Goal: Task Accomplishment & Management: Complete application form

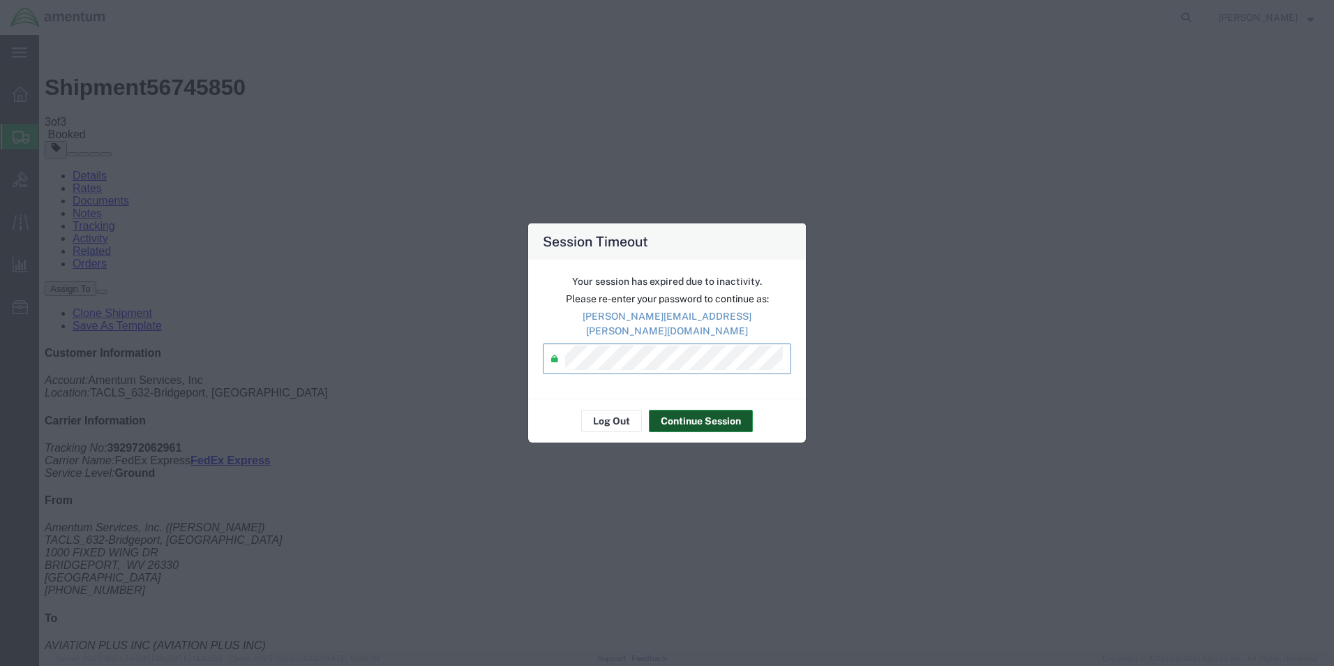
click at [698, 421] on button "Continue Session" at bounding box center [701, 421] width 104 height 22
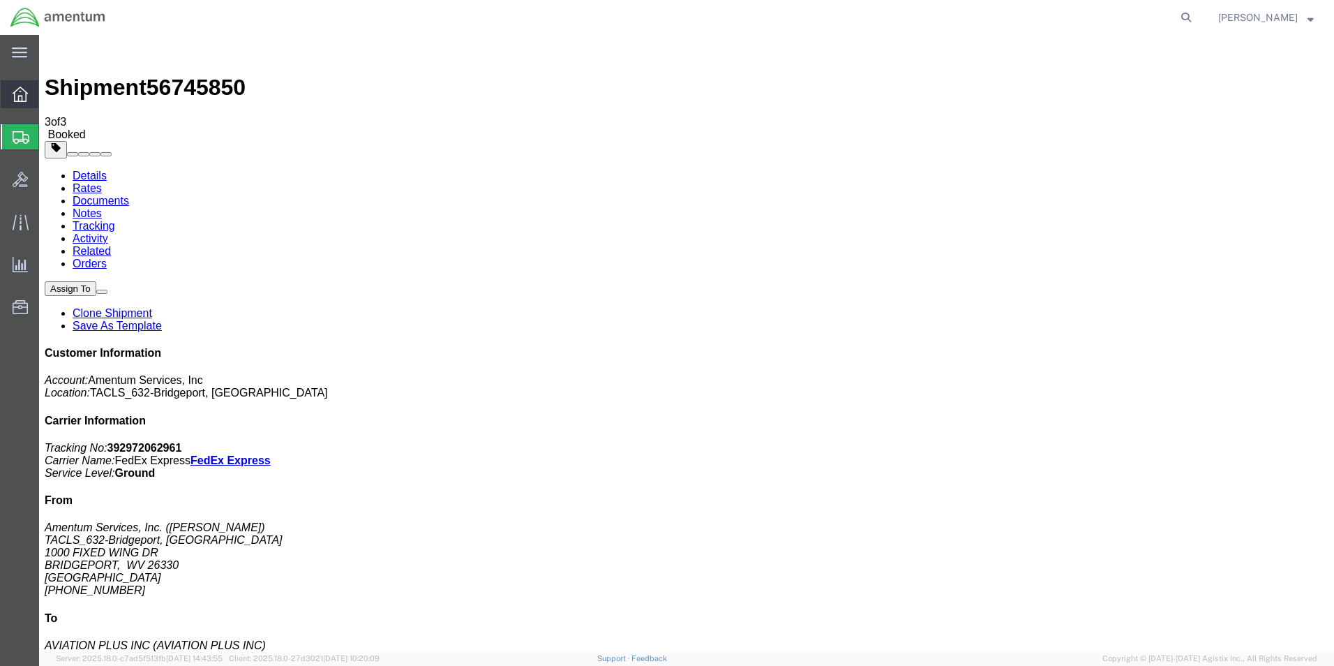
click at [27, 94] on icon at bounding box center [20, 94] width 15 height 15
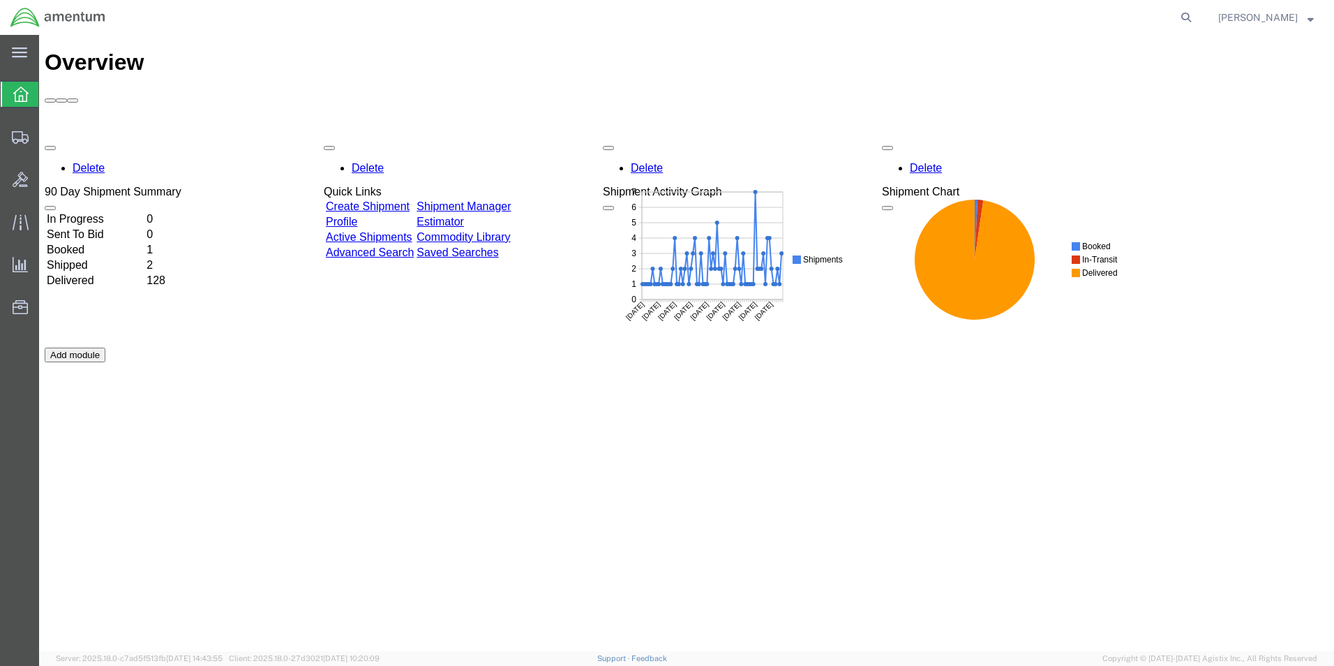
click at [410, 200] on link "Create Shipment" at bounding box center [368, 206] width 84 height 12
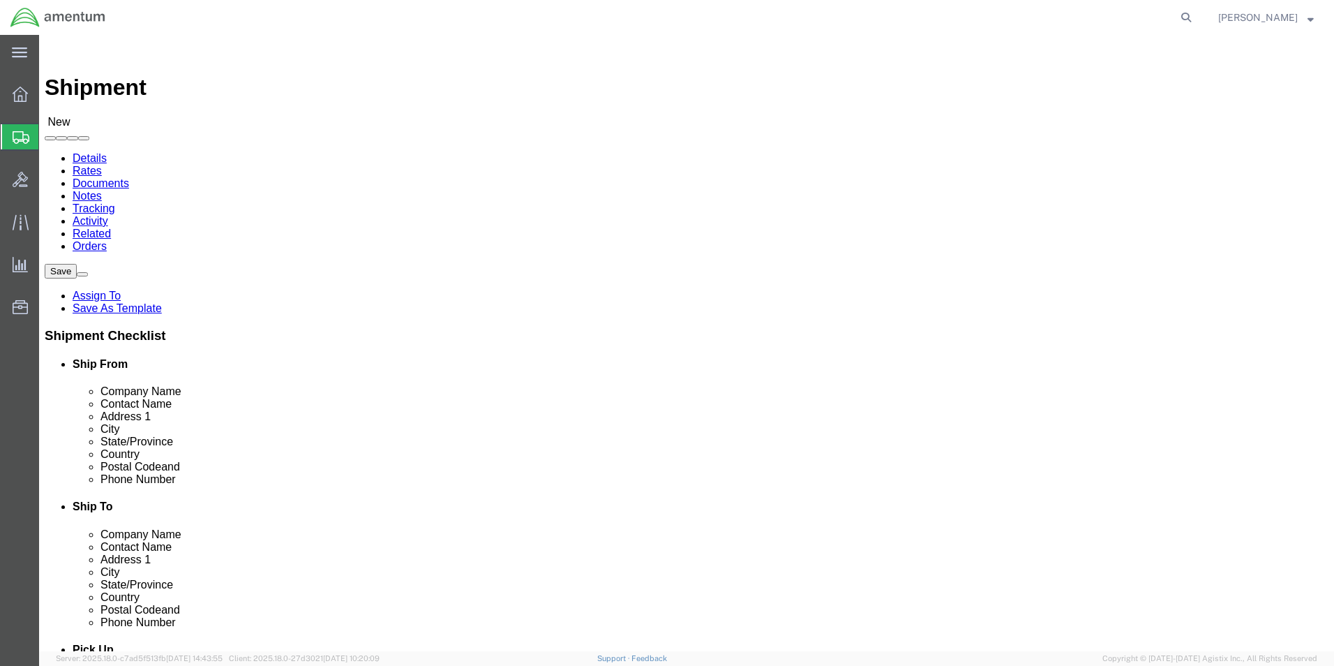
click span
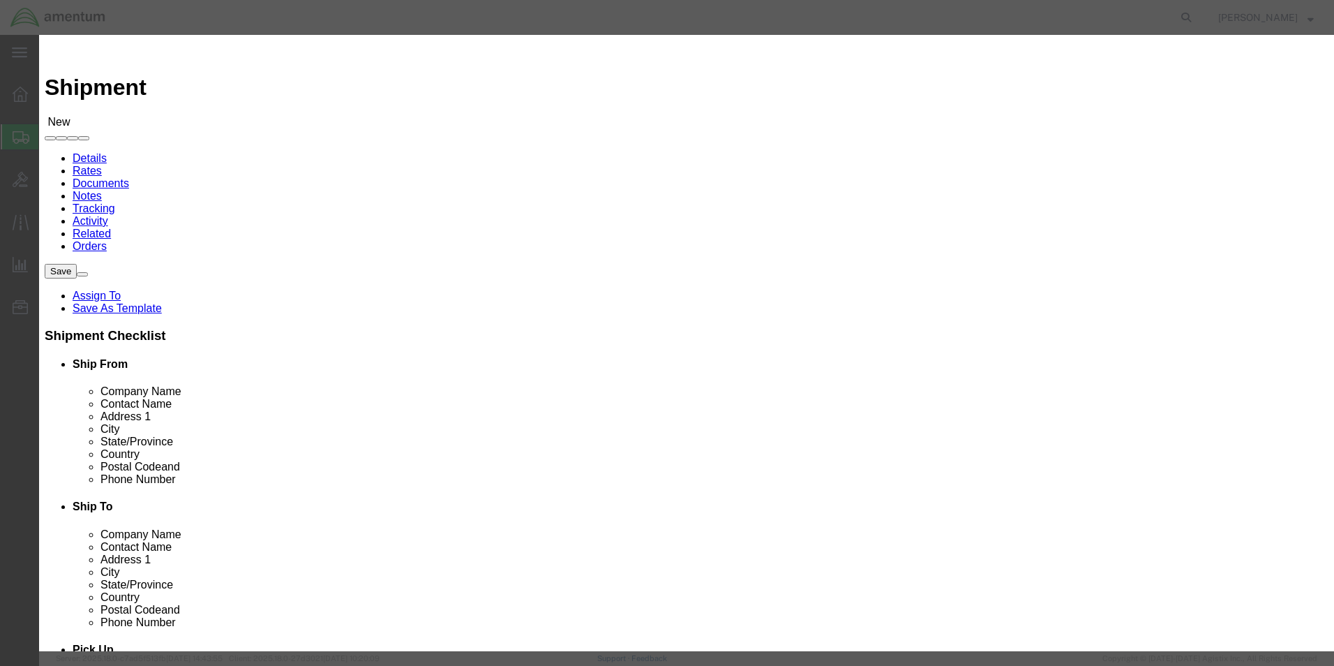
click select "Search by Address Book Name City Company Name Contact Name Country CustomerAlia…"
select select "zip"
click select "Search by Address Book Name City Company Name Contact Name Country CustomerAlia…"
click input "text"
type input "26330"
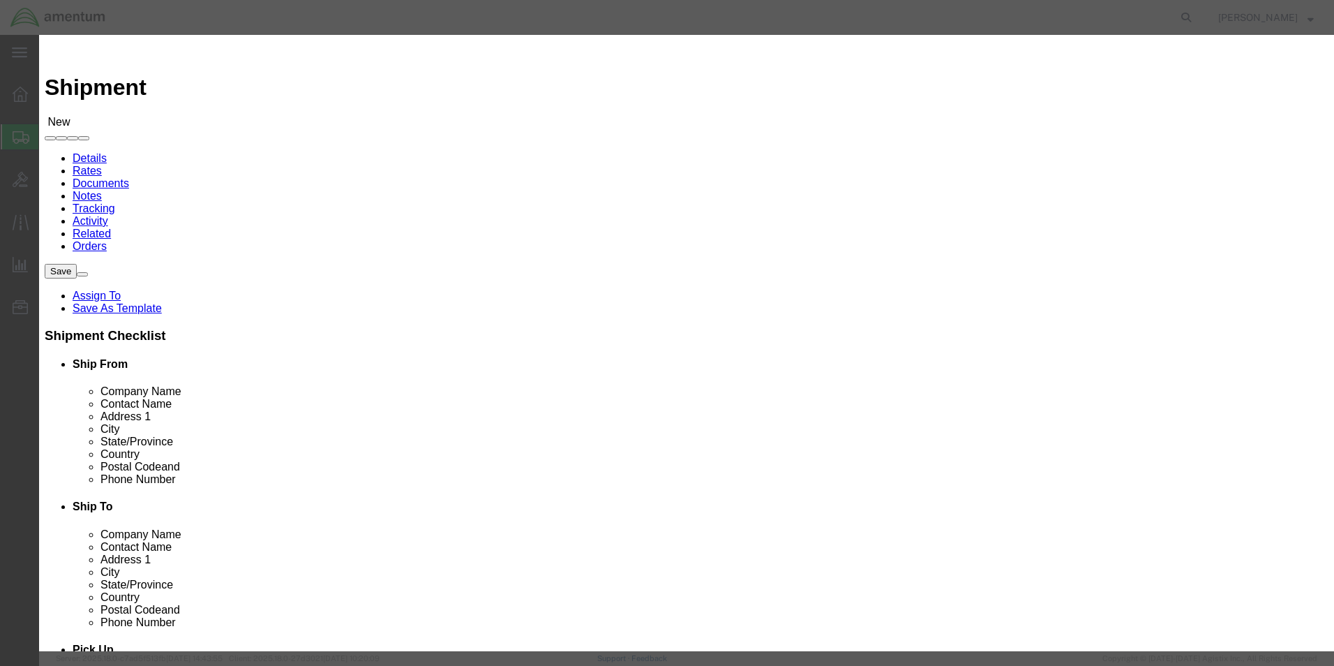
click icon "button"
click button "Select"
type input "Amentum Site 632"
type input "[PERSON_NAME]"
type input "[STREET_ADDRESS]"
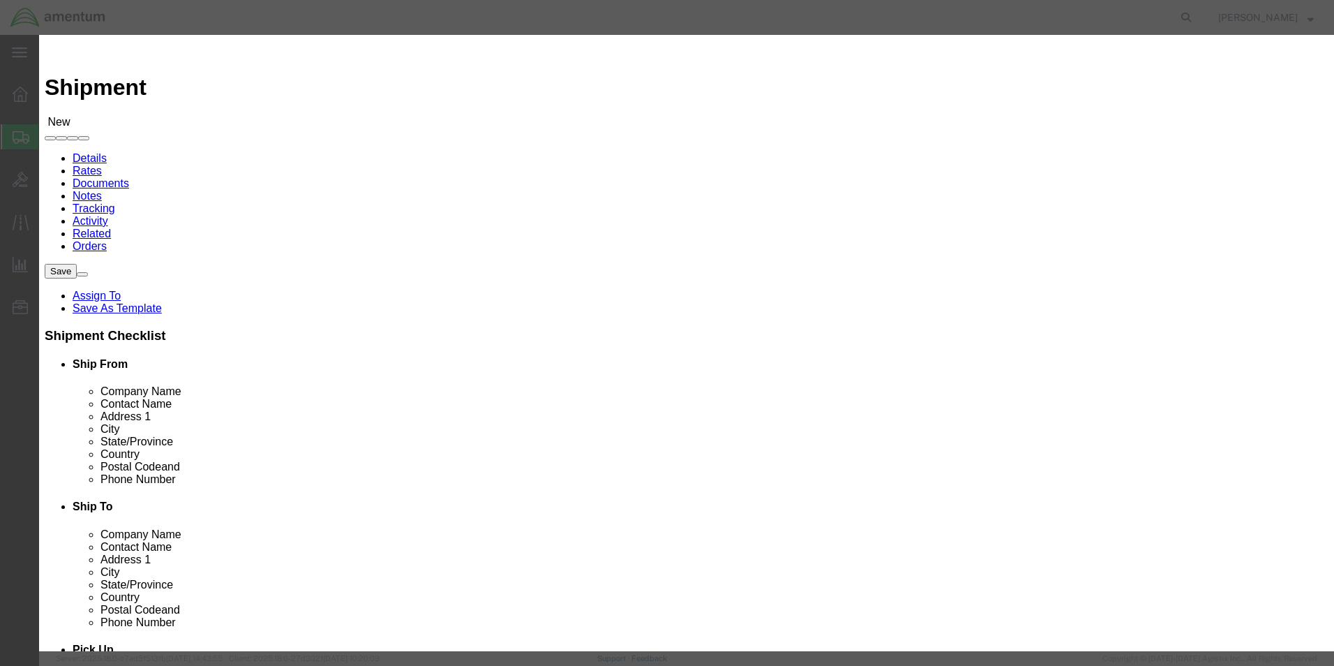
type input "Bridgeport"
type input "26330"
select select "WV"
drag, startPoint x: 519, startPoint y: 132, endPoint x: 433, endPoint y: 141, distance: 86.3
click div "All Company Location Other Personal Shared ALL A B C D E F G H I J K L M N O P …"
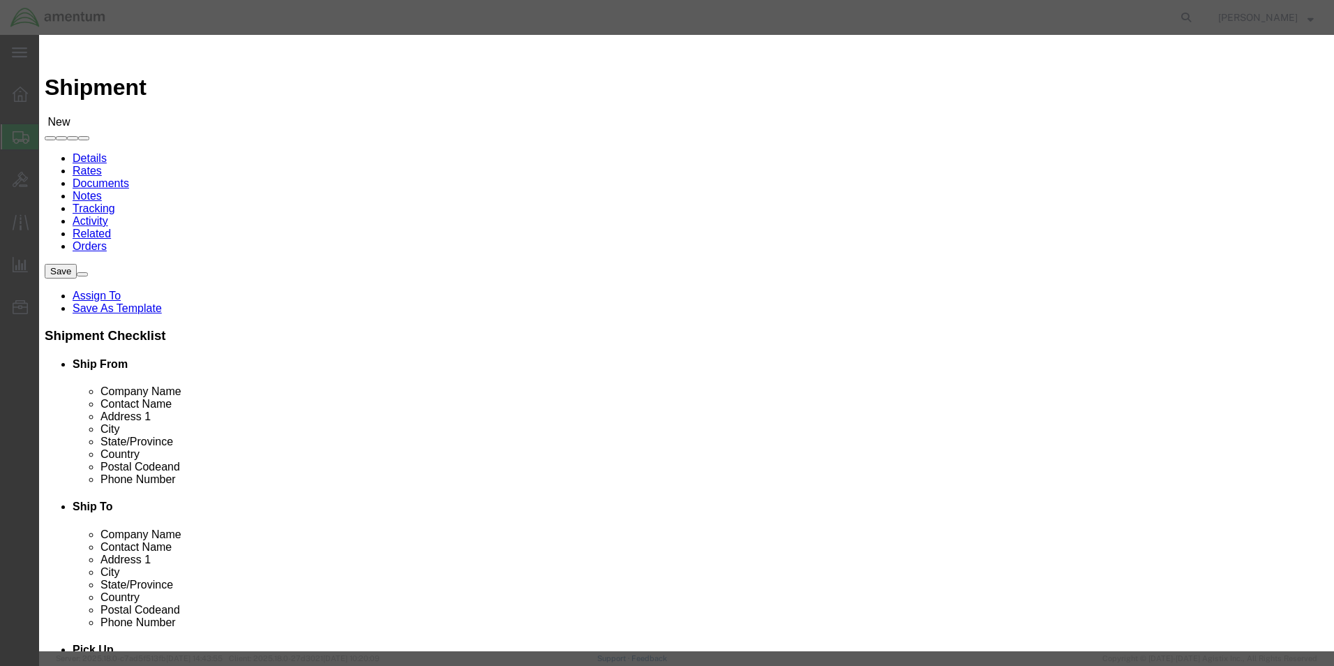
type input "84116"
click icon "button"
click button "button"
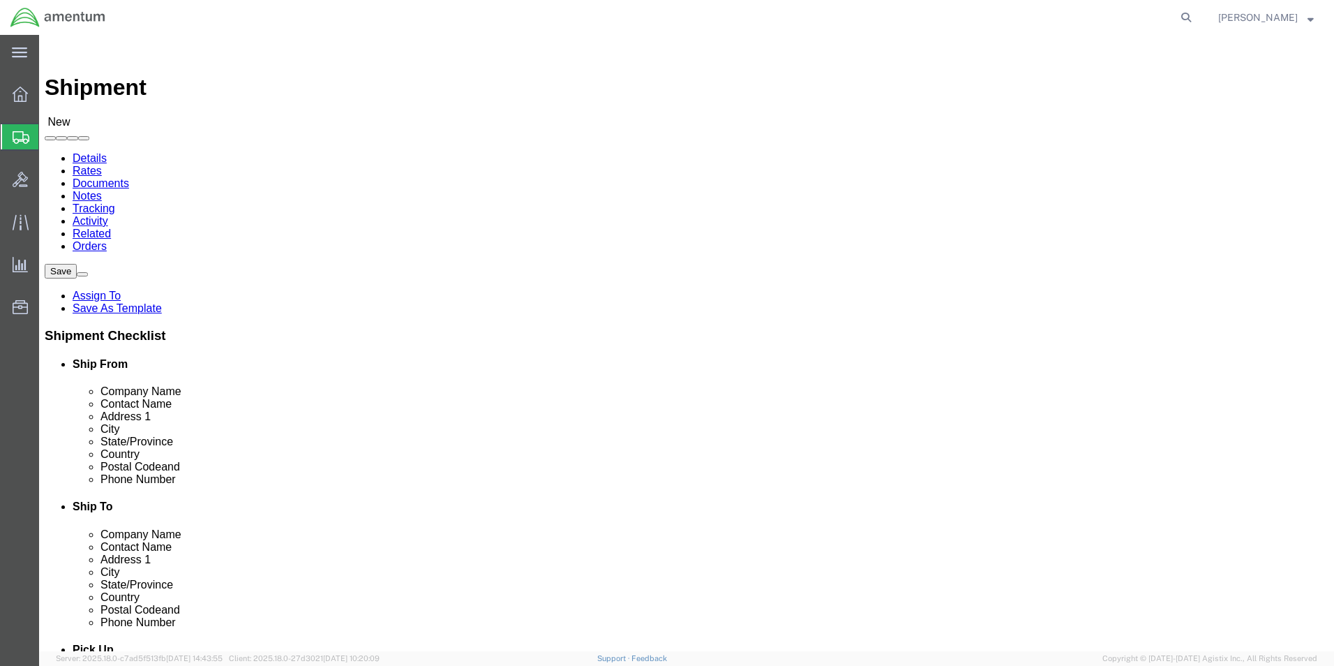
click input "text"
type input "Amentum Site 627"
type input "[PERSON_NAME]"
type input "765 N. 2200th W."
type input "Bldg. 10"
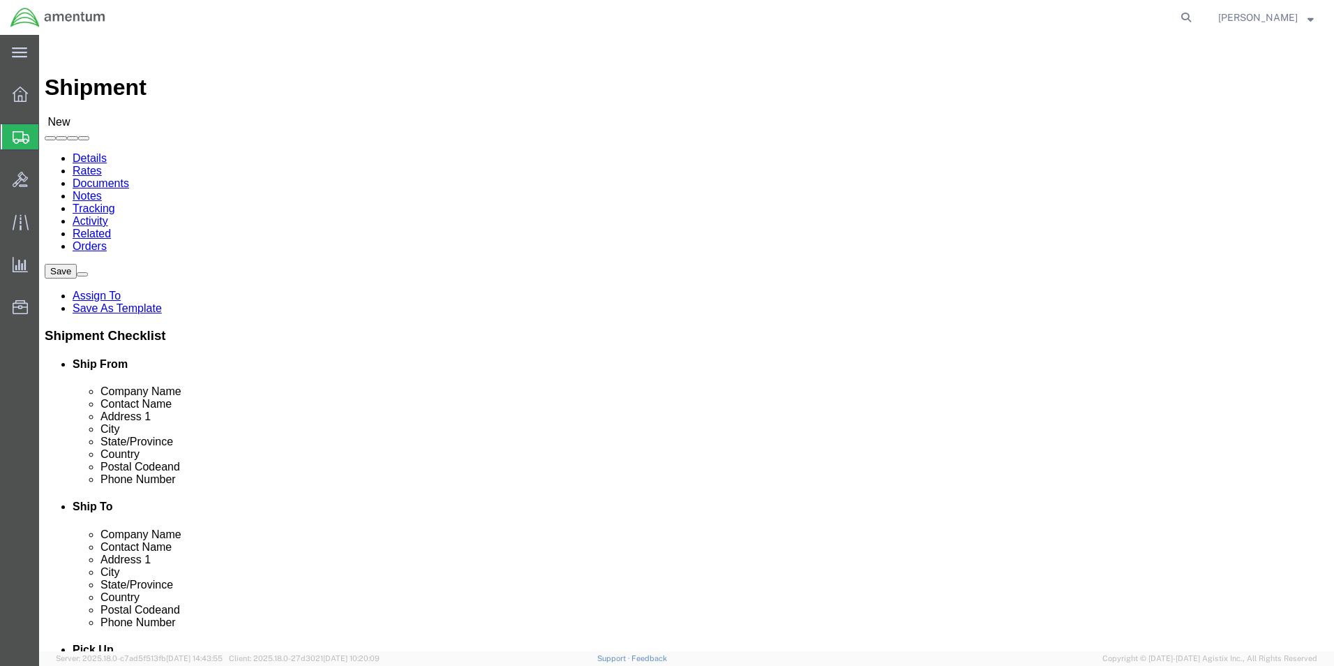
type input "[GEOGRAPHIC_DATA]"
type input "u"
select select "UT"
click input "Postal Code"
type input "84116"
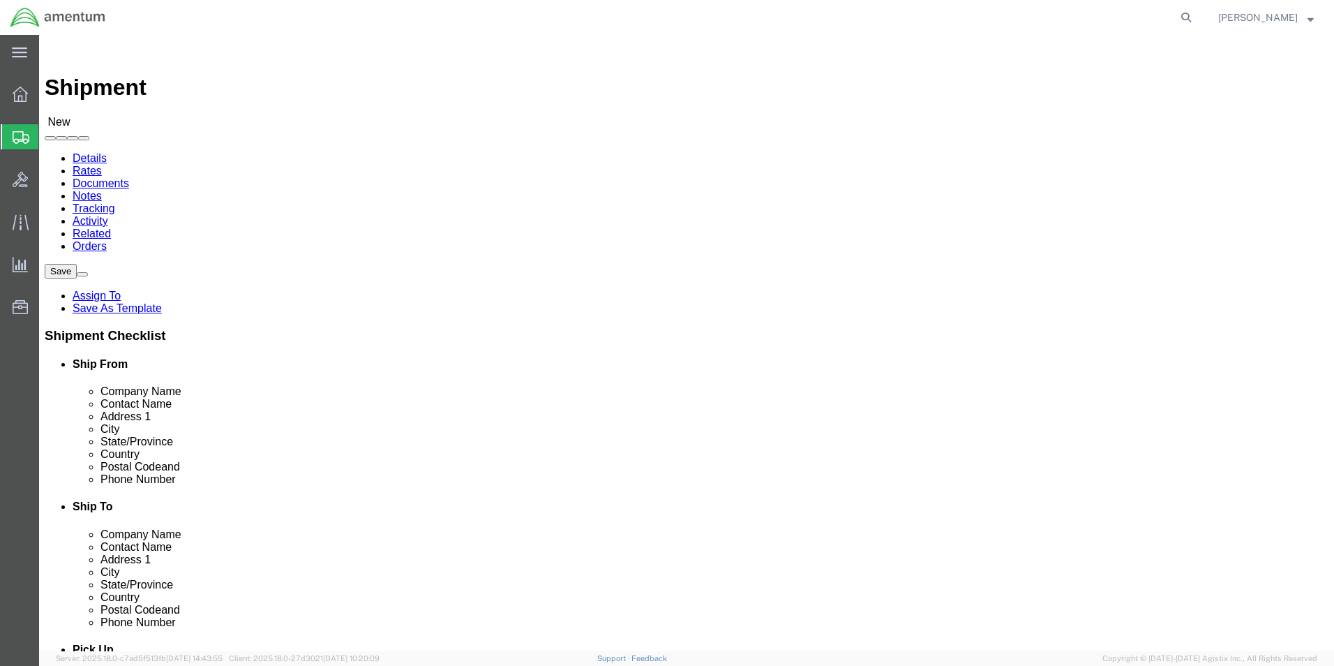
click input "text"
type input "[PHONE_NUMBER]"
click label "Postal Code"
click input "84116"
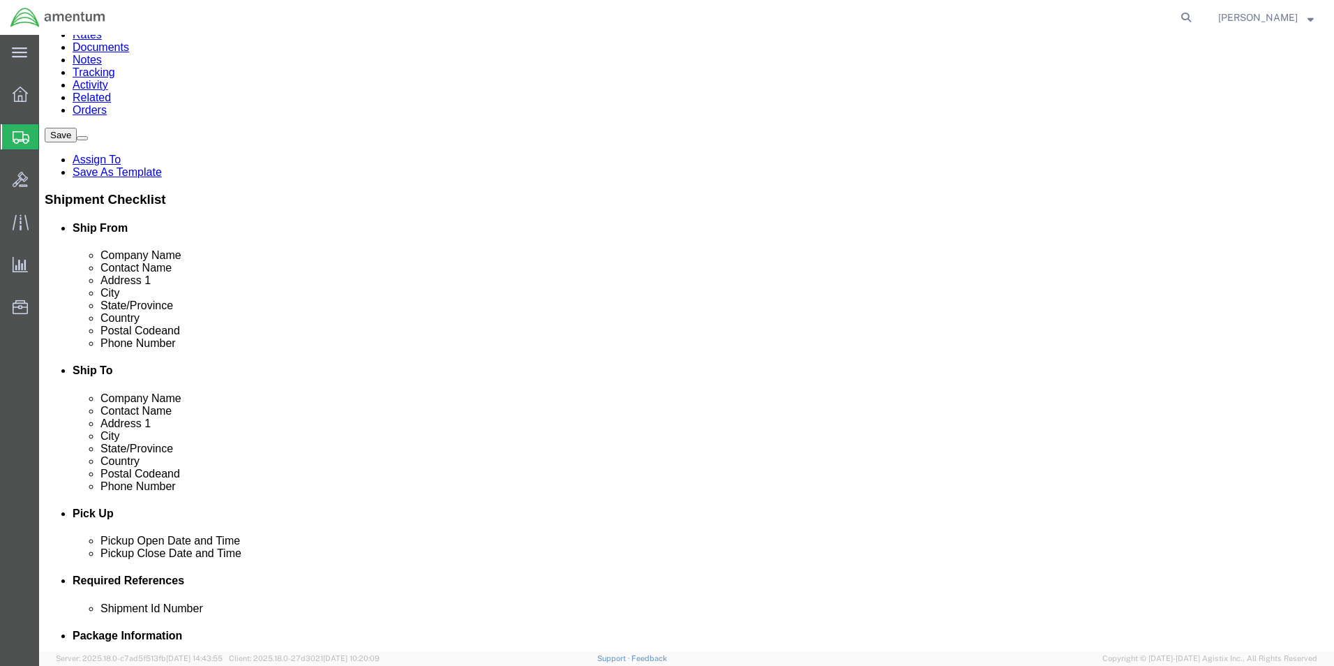
scroll to position [349, 0]
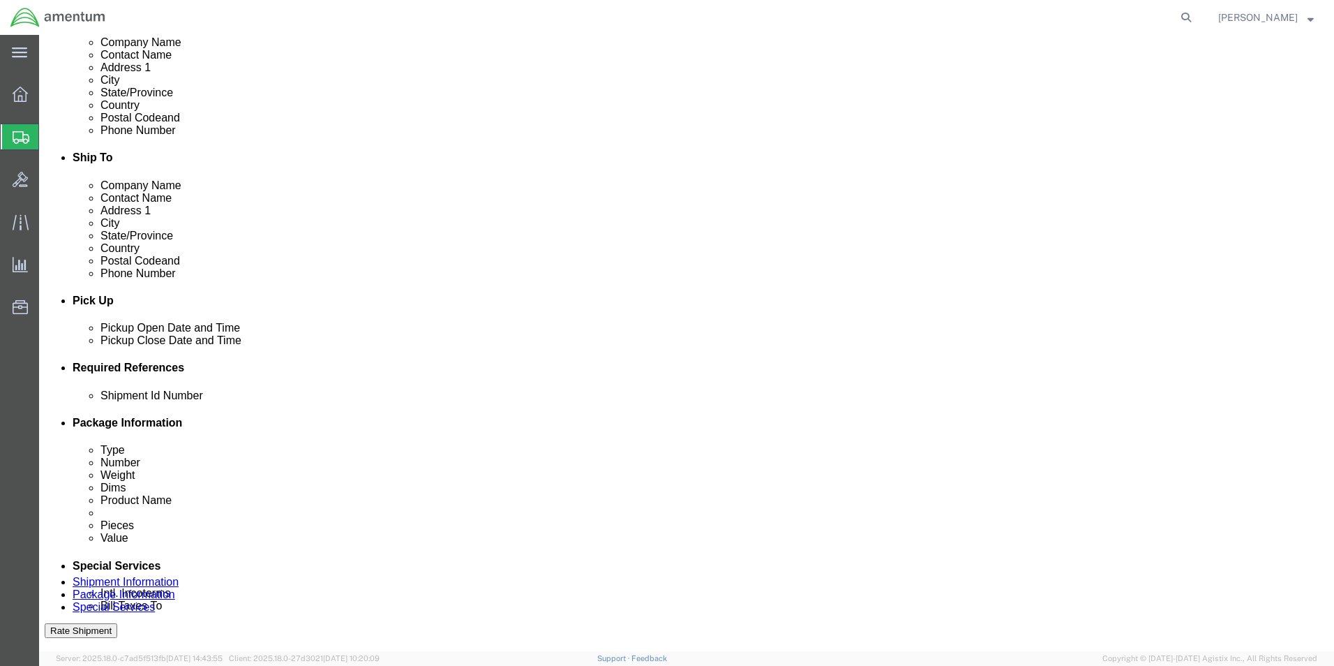
click input "text"
type input "1234"
click div "Shipment Id Number 1234 Select Account Type Activity ID Airline Appointment Num…"
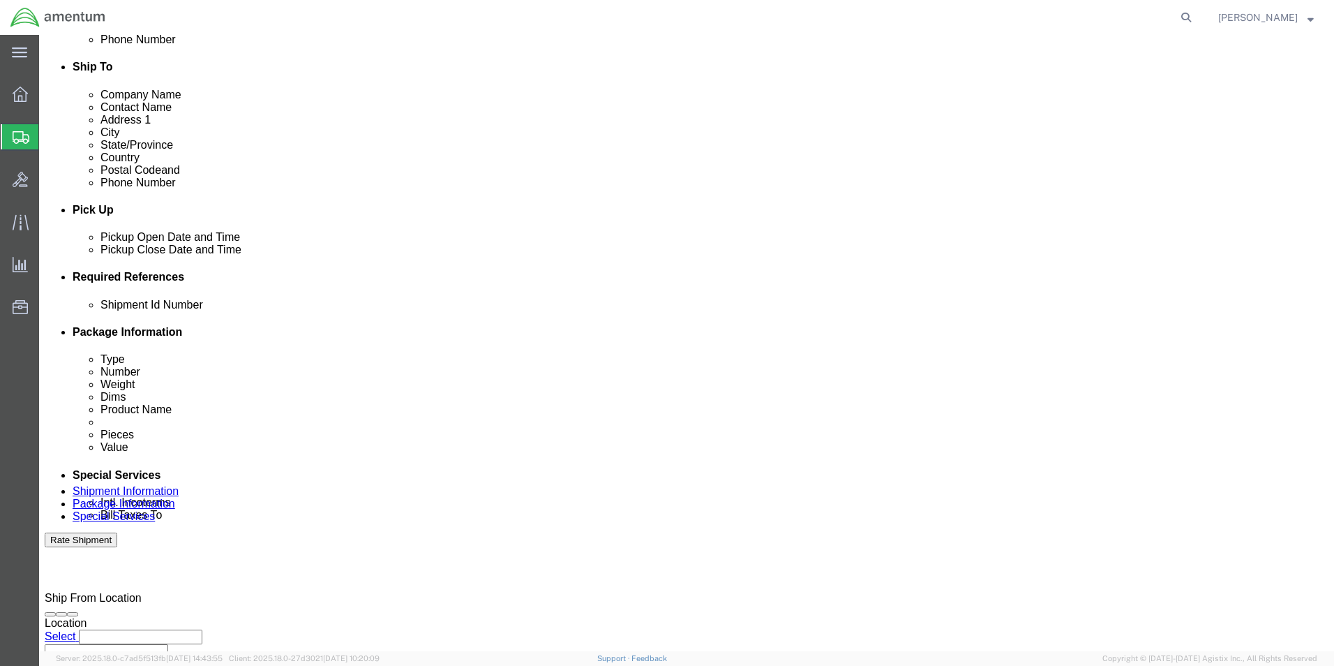
scroll to position [582, 0]
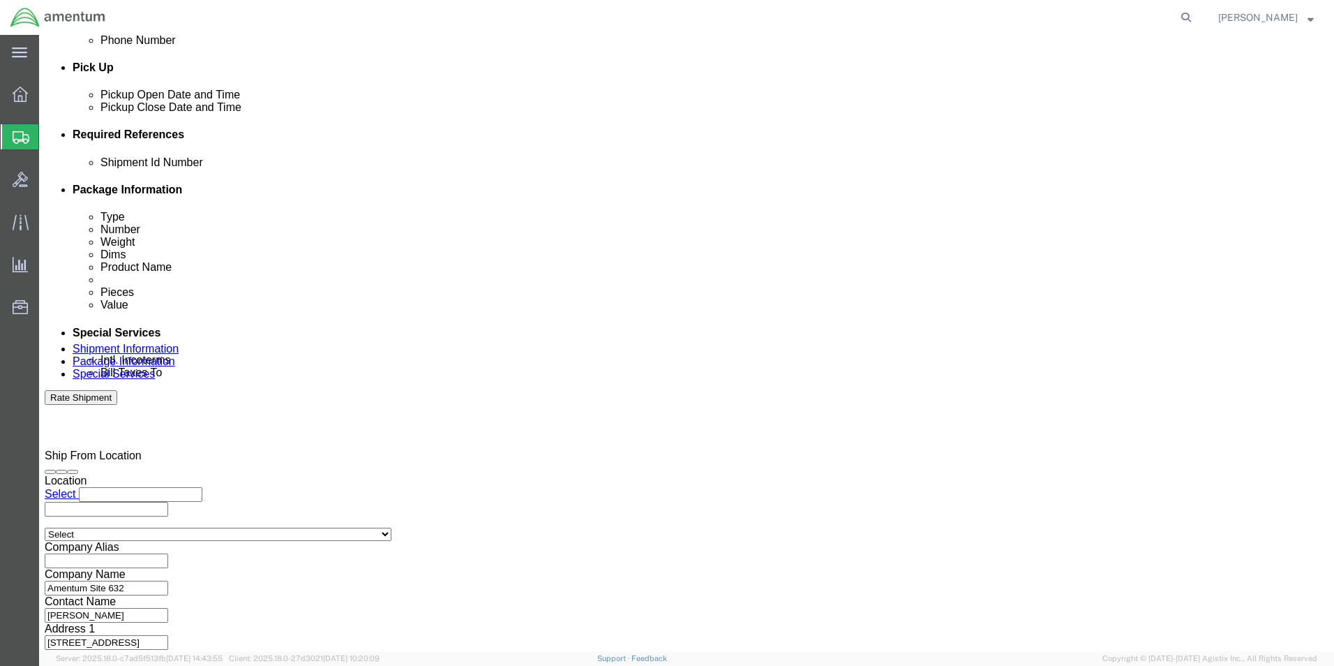
click button "Continue"
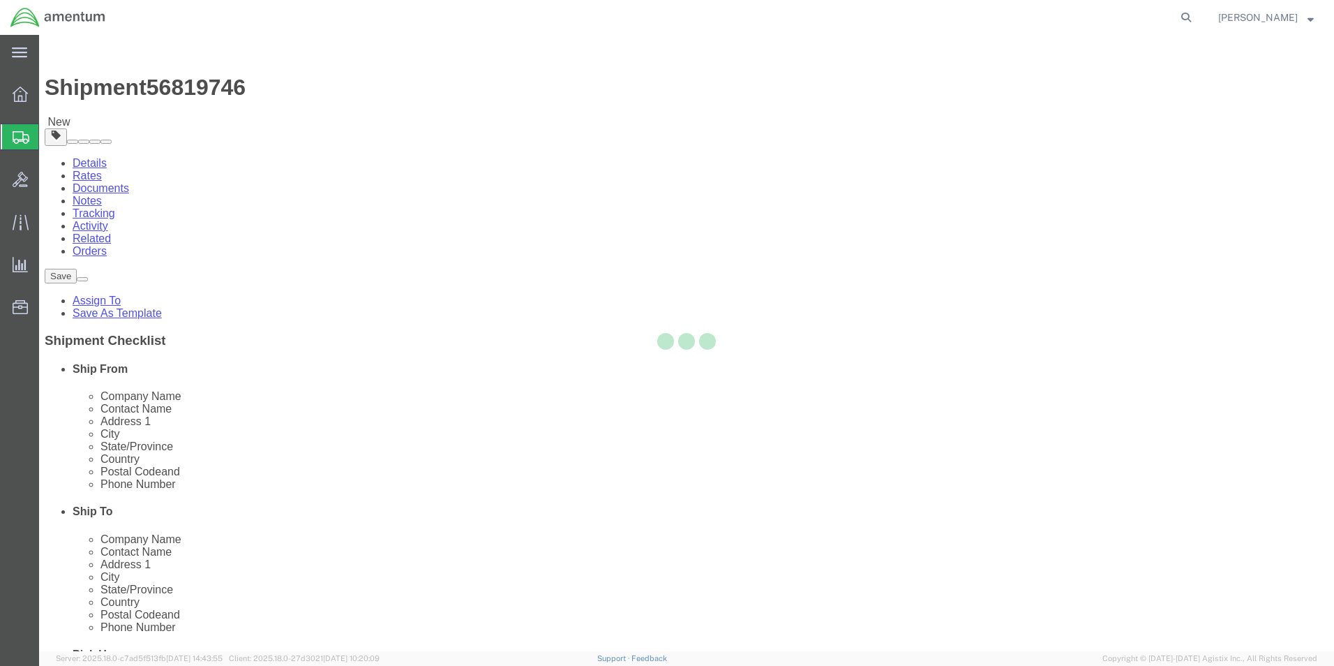
select select "CBOX"
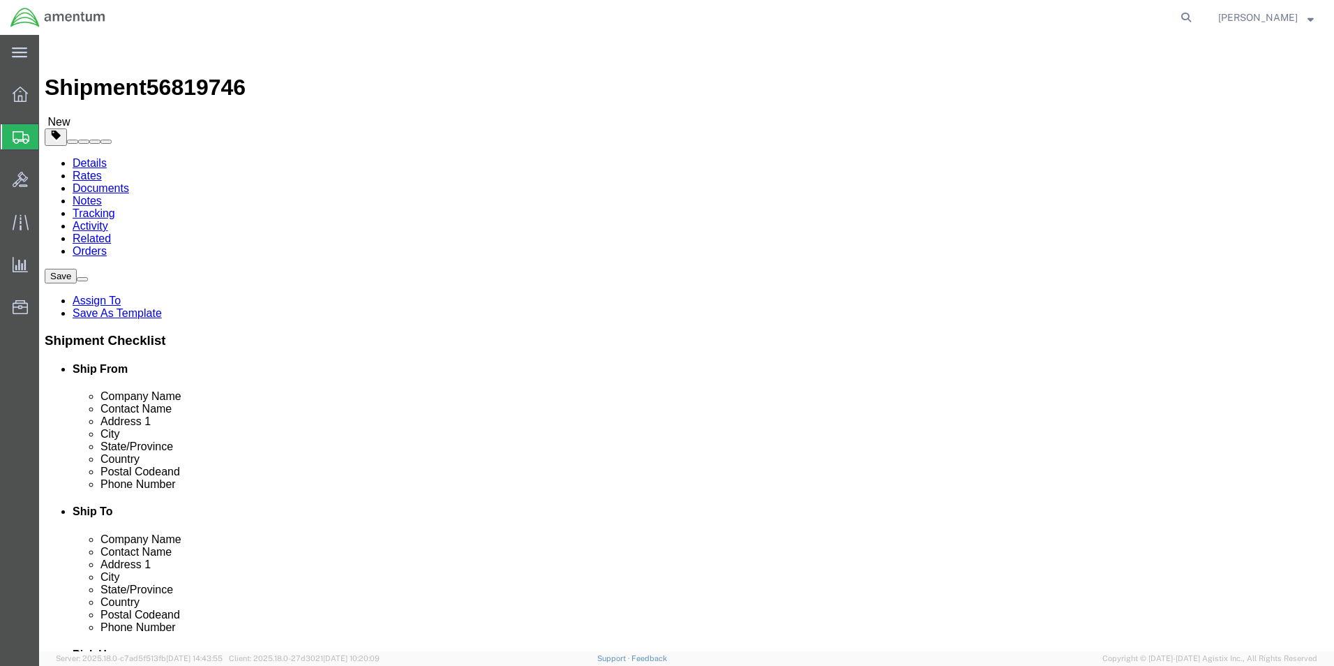
drag, startPoint x: 217, startPoint y: 301, endPoint x: 225, endPoint y: 295, distance: 9.5
click input "text"
type input "12"
type input "24"
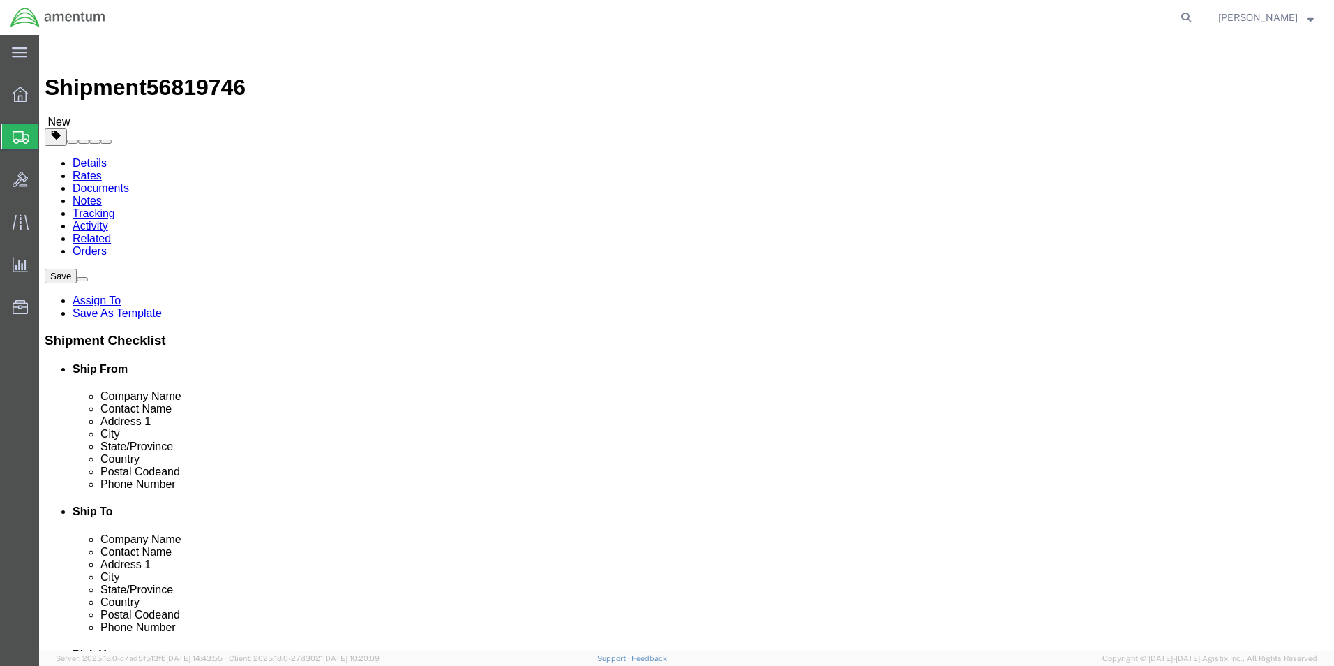
type input "25"
click link "Add Content"
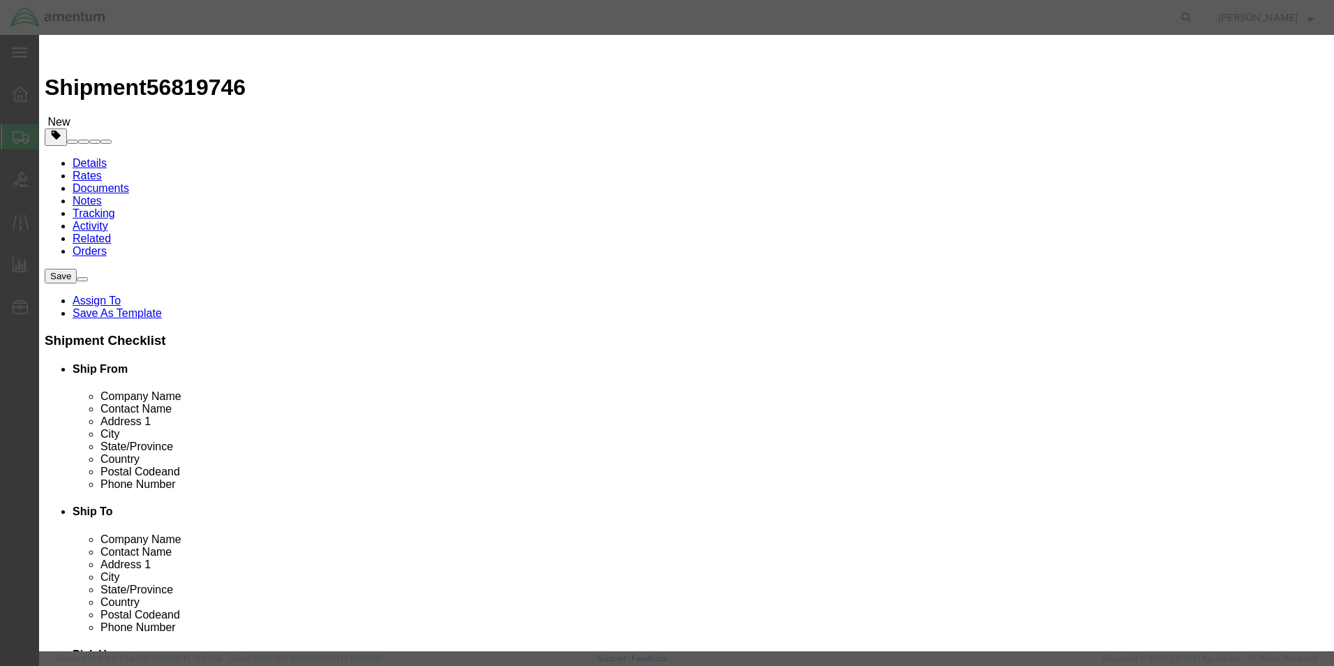
click input "text"
type input "Aircraft records"
select select "US"
click input "0"
type input "1"
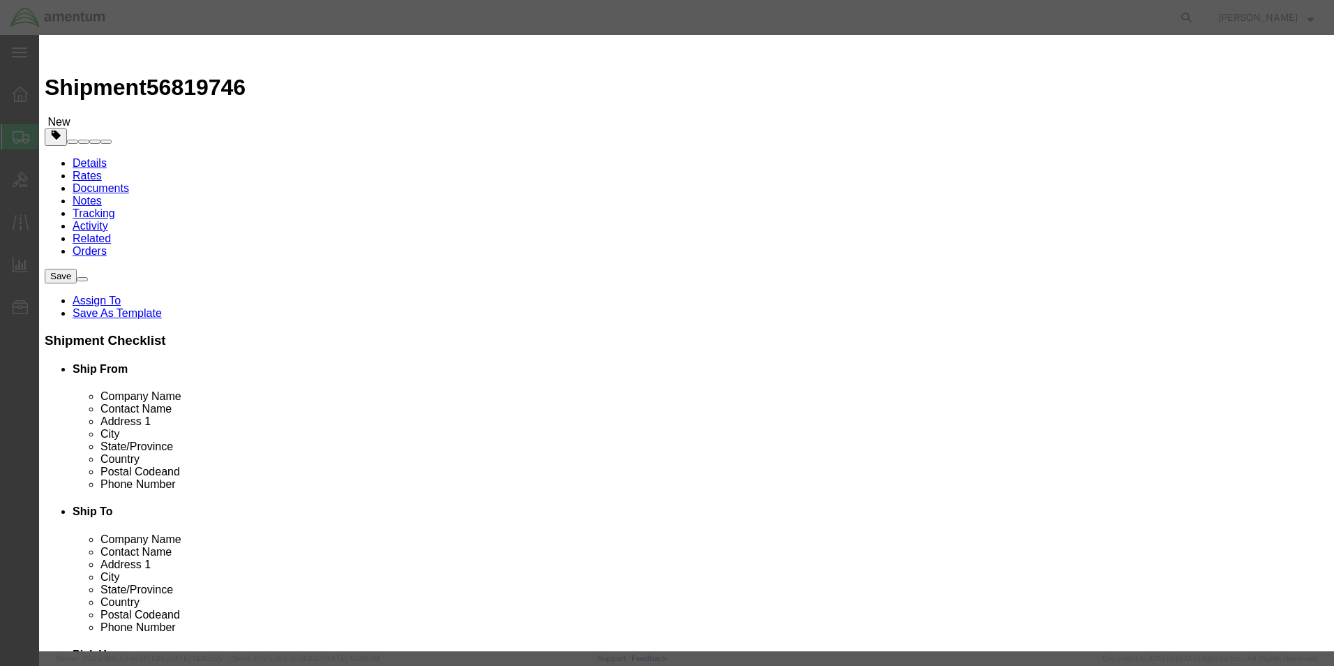
click input "text"
type input "100"
click button "Save & Add Another"
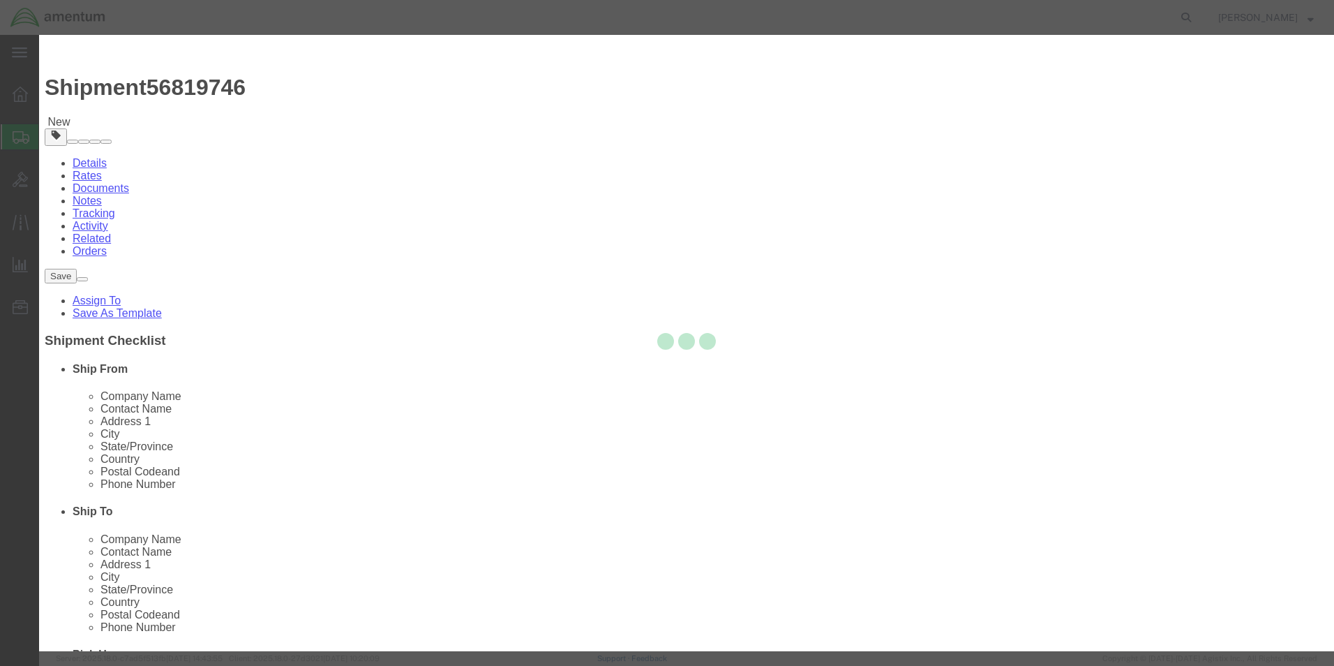
select select "EA"
select select
select select "USD"
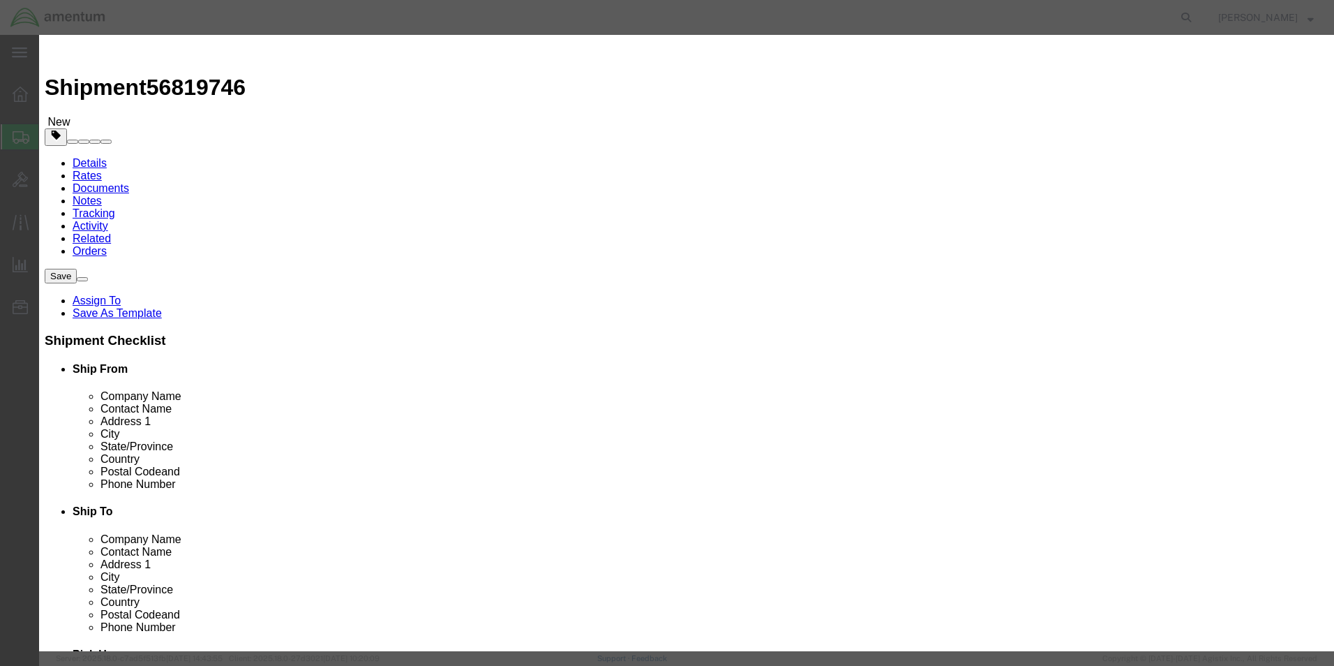
click input "text"
type input "Aircraft records"
select select "US"
click input "text"
type input "1"
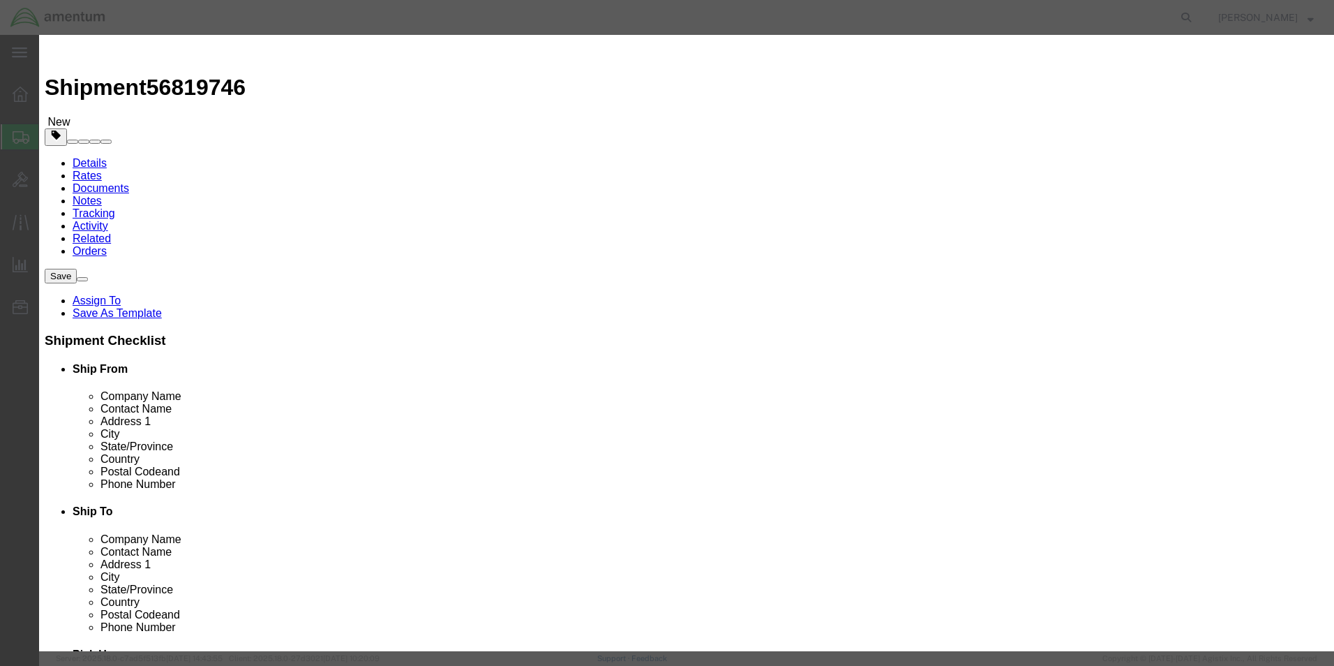
click input "text"
type input "100"
click button "Save & Close"
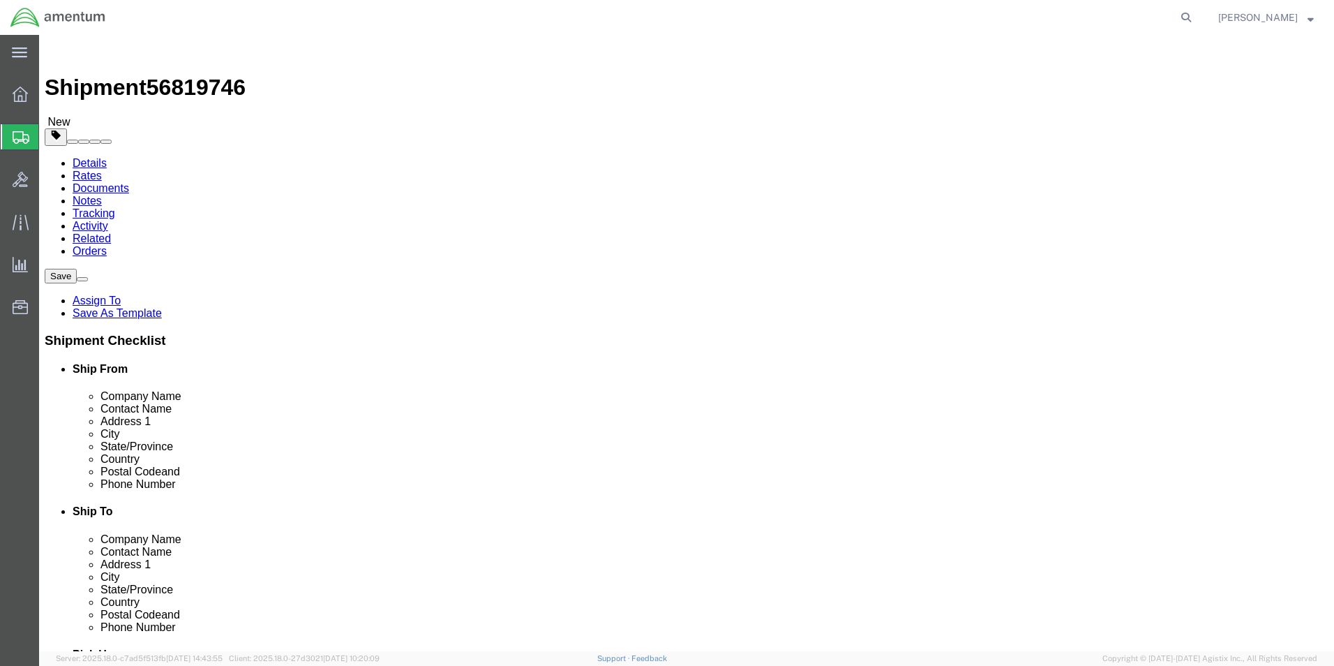
click link "Delete this content"
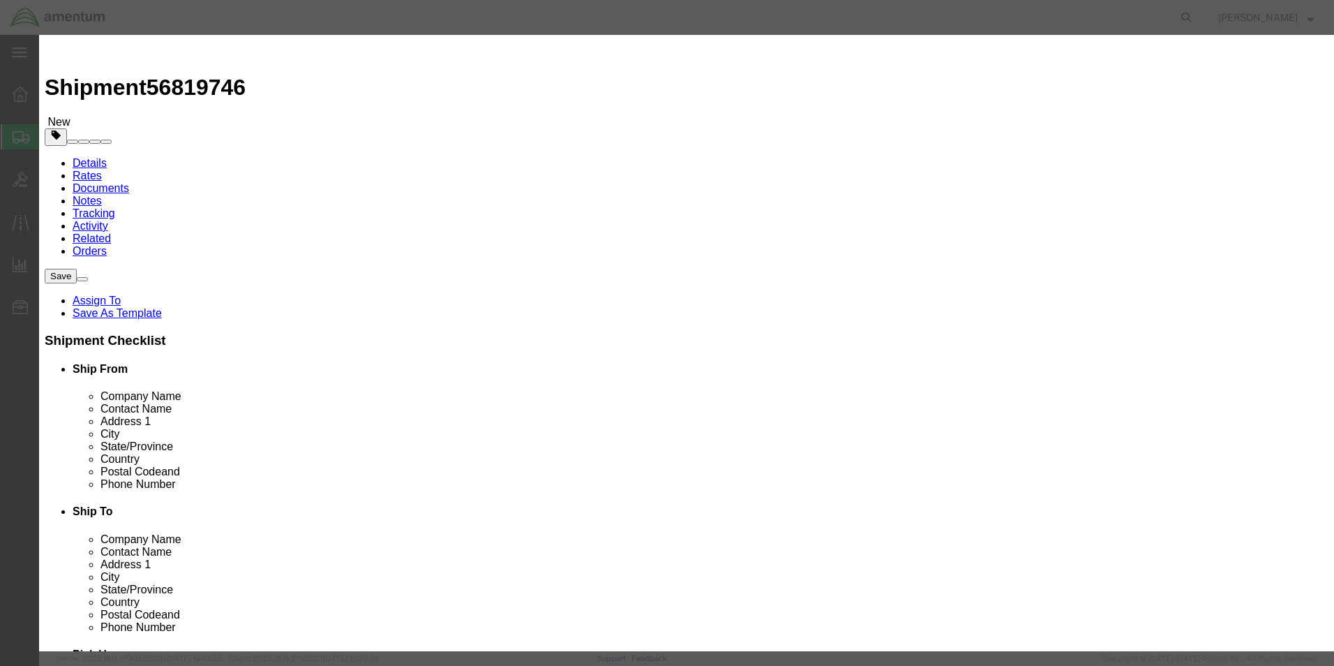
click button "Yes"
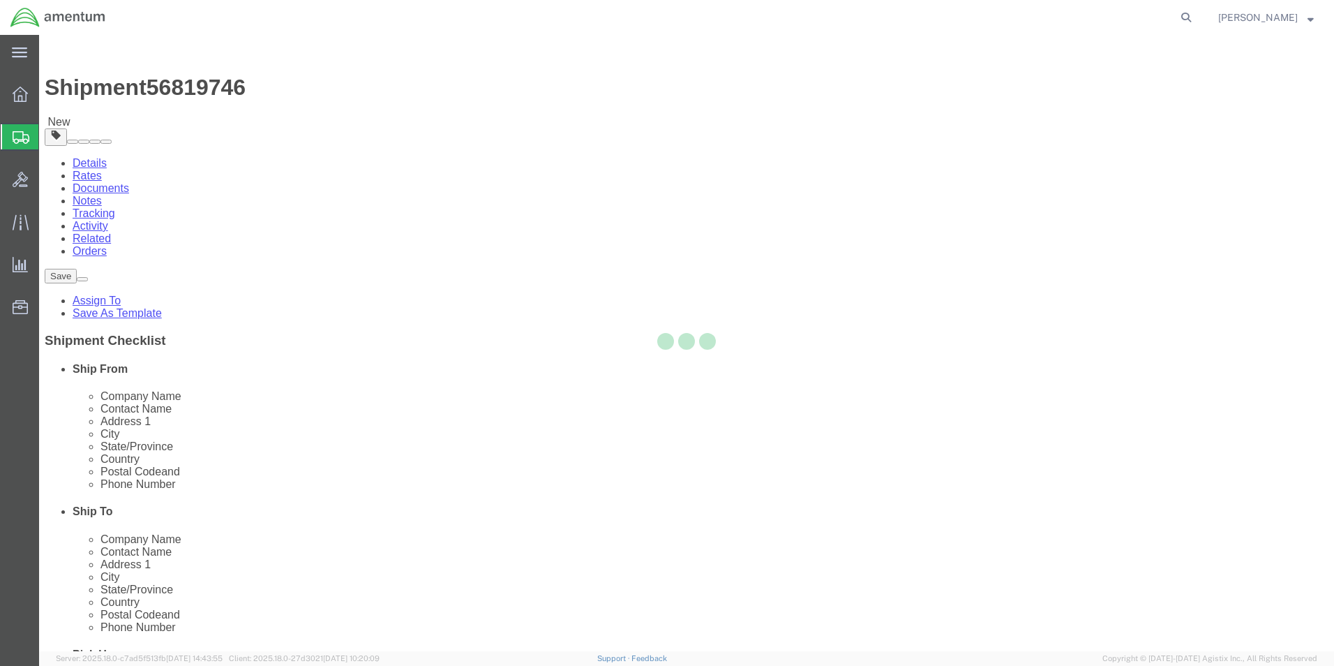
select select "CBOX"
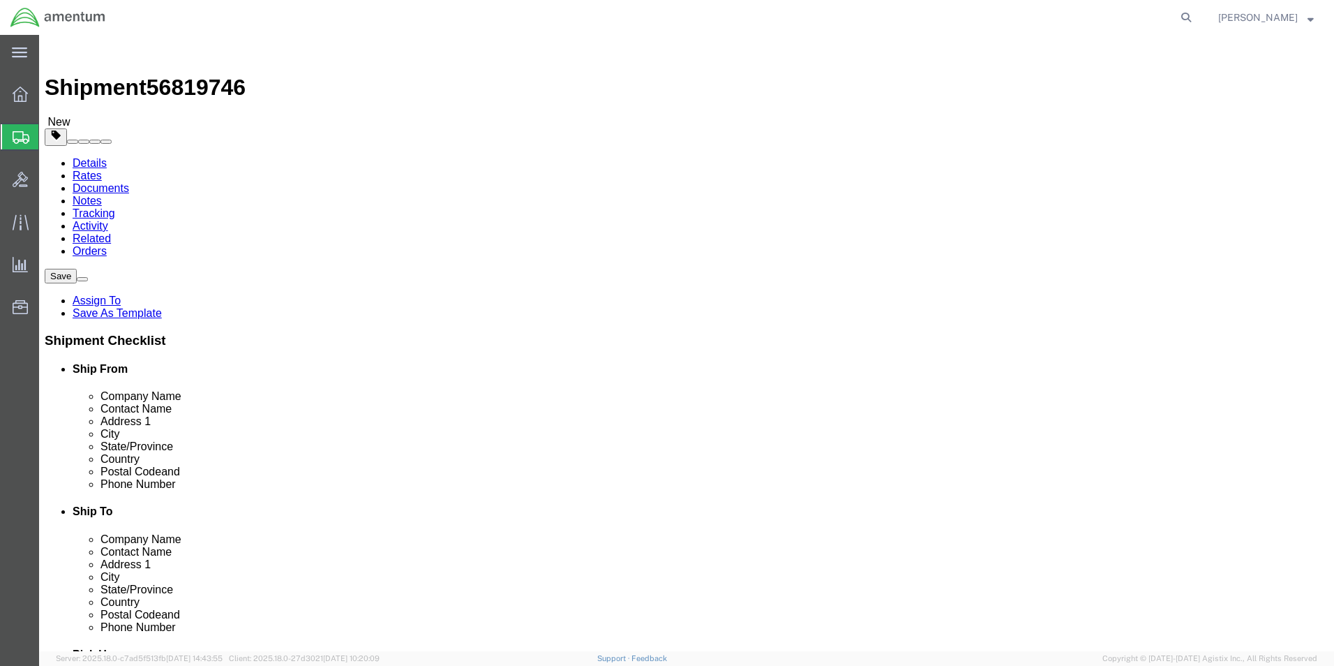
click link "Add Package"
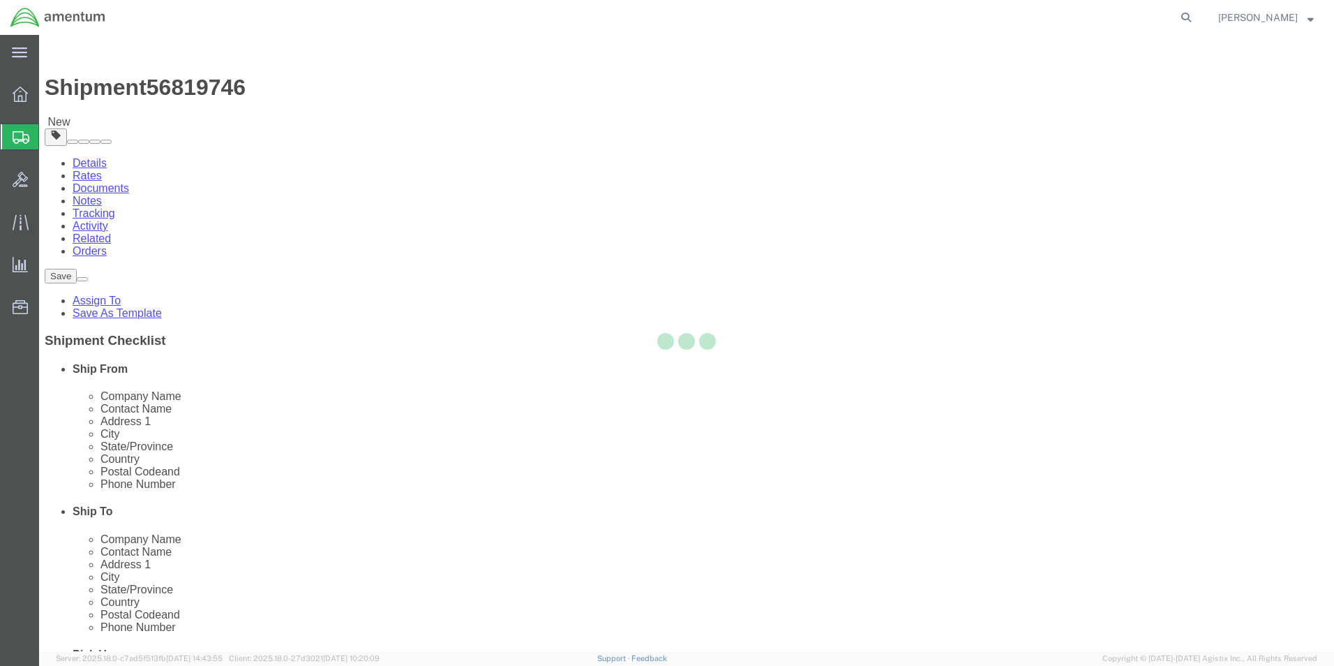
select select "CBOX"
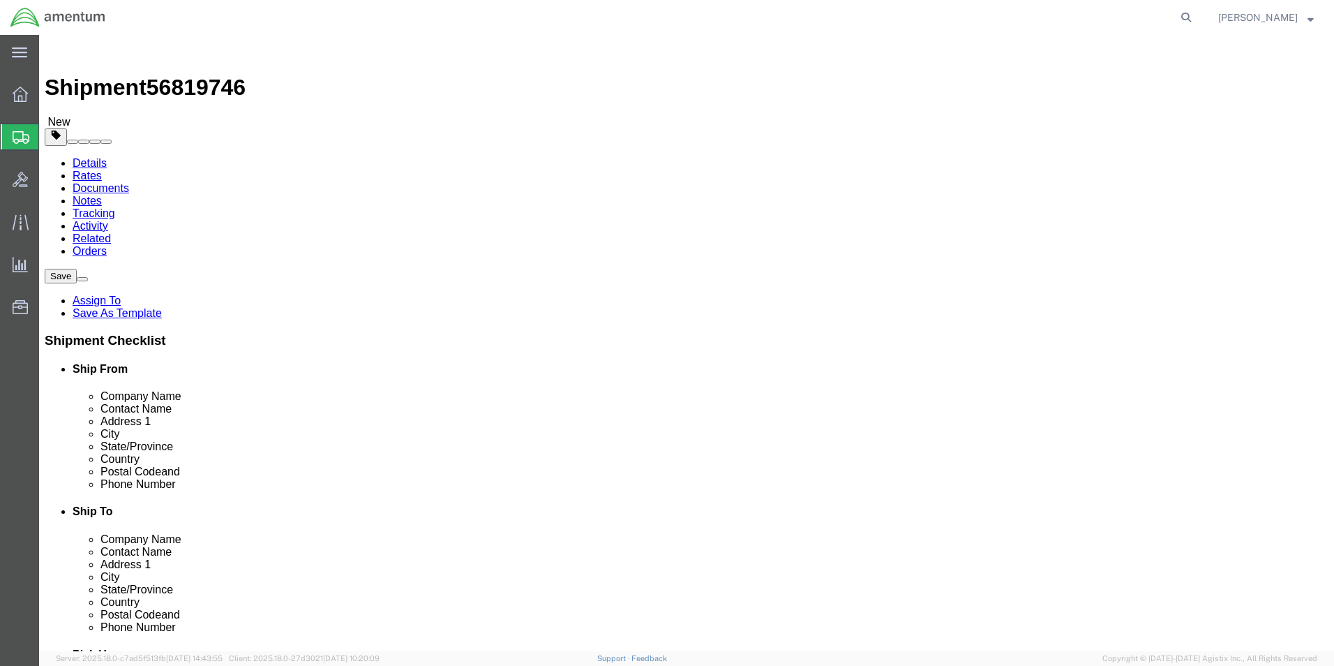
click input "text"
type input "20"
type input "17"
type input "14"
type input "44"
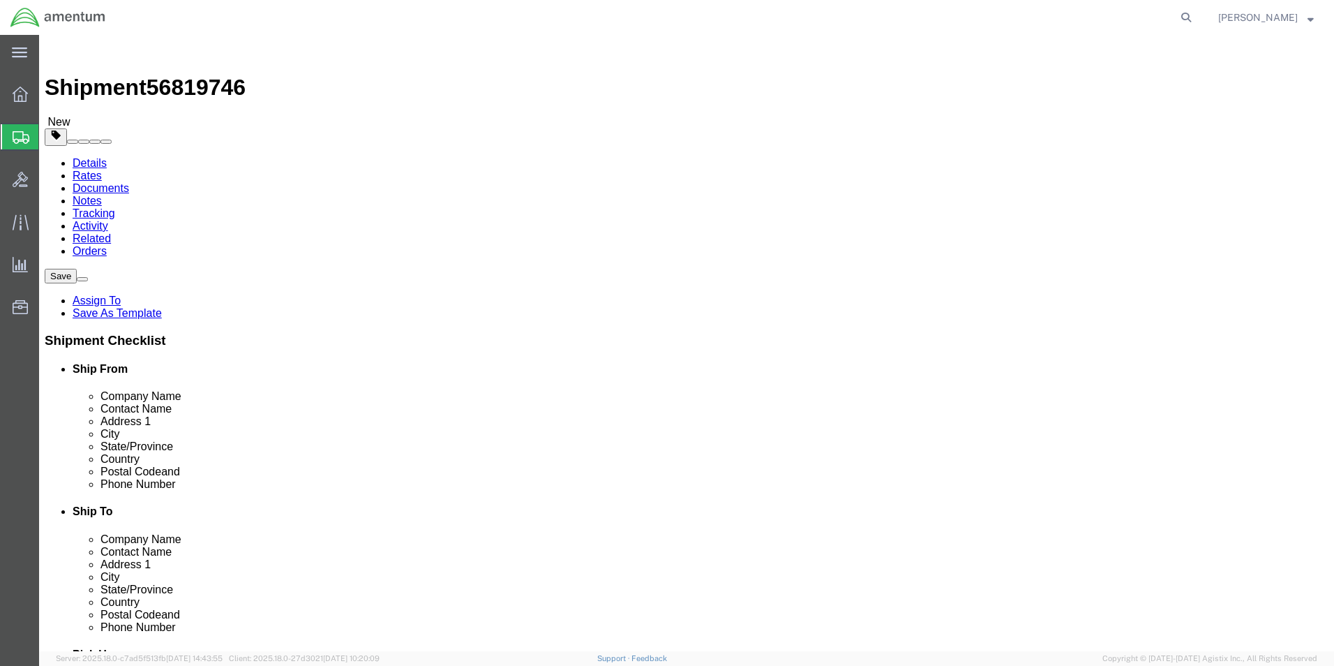
click div "Package Content # 1 1 x Cardboard Box(es) Package Type Select BCK Boxes Bale(s)…"
click link "Add Content"
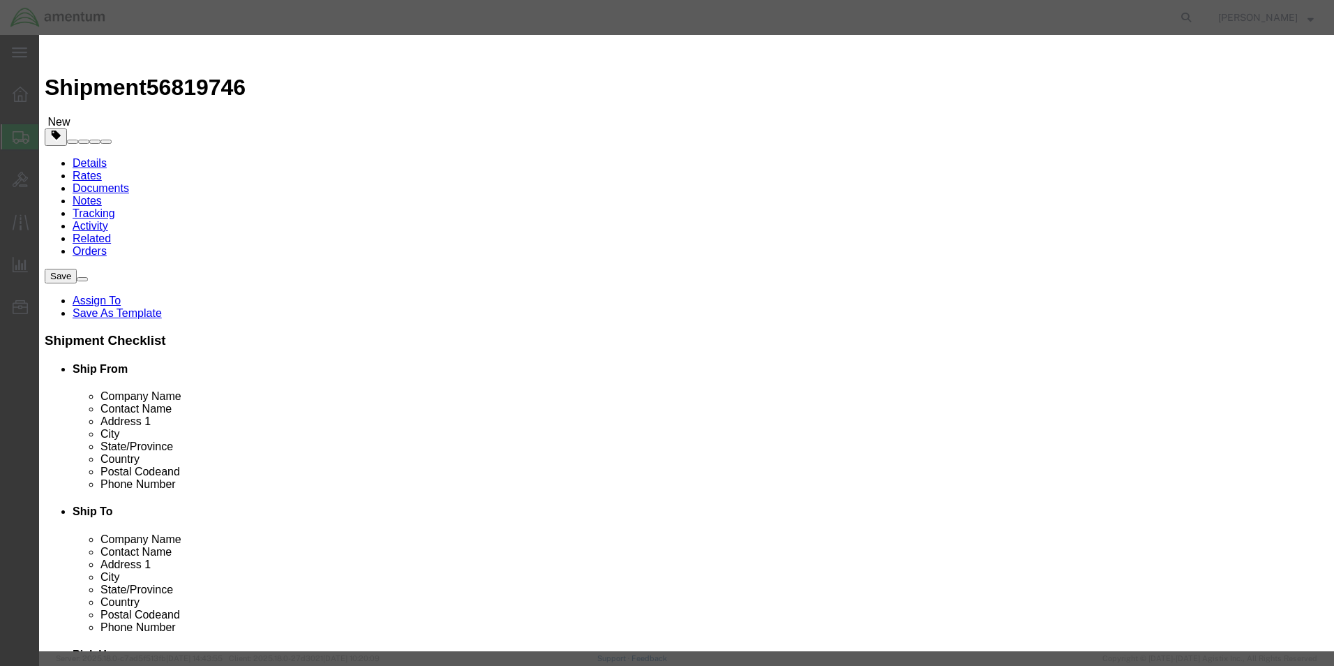
drag, startPoint x: 419, startPoint y: 102, endPoint x: 426, endPoint y: 113, distance: 13.2
click input "text"
type input "Aircraft records"
select select "US"
click input "0"
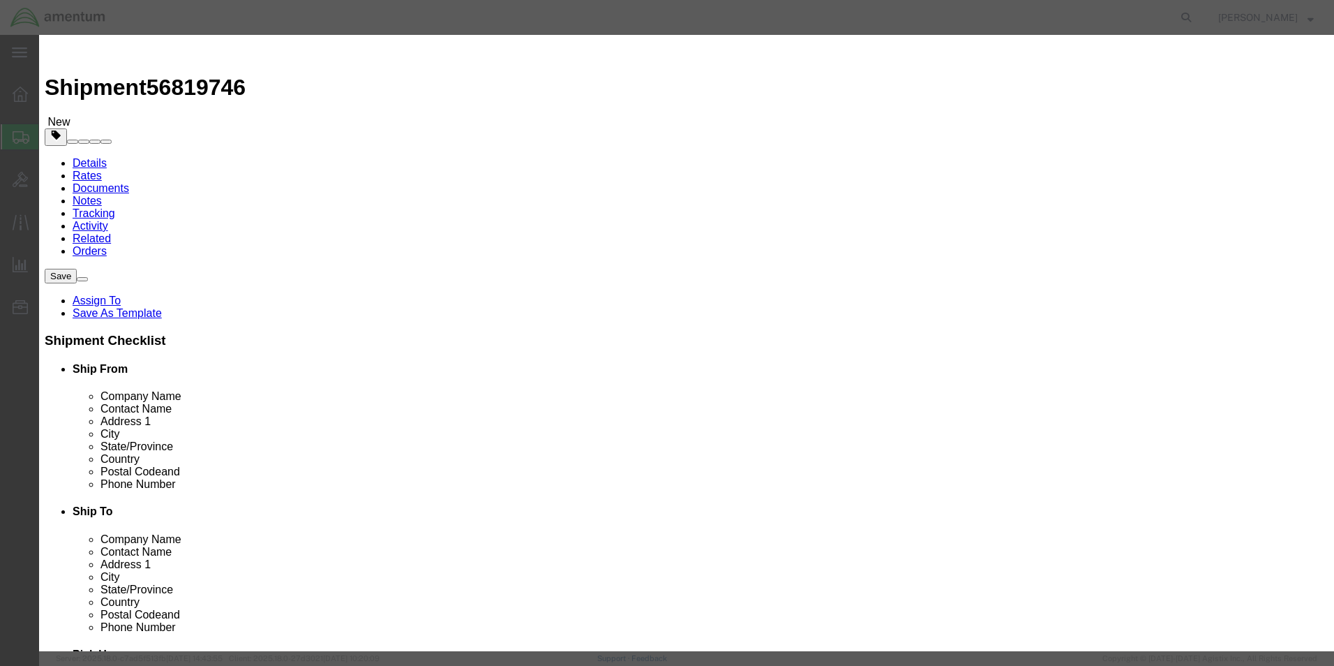
type input "1"
type input "100"
click button "Save & Close"
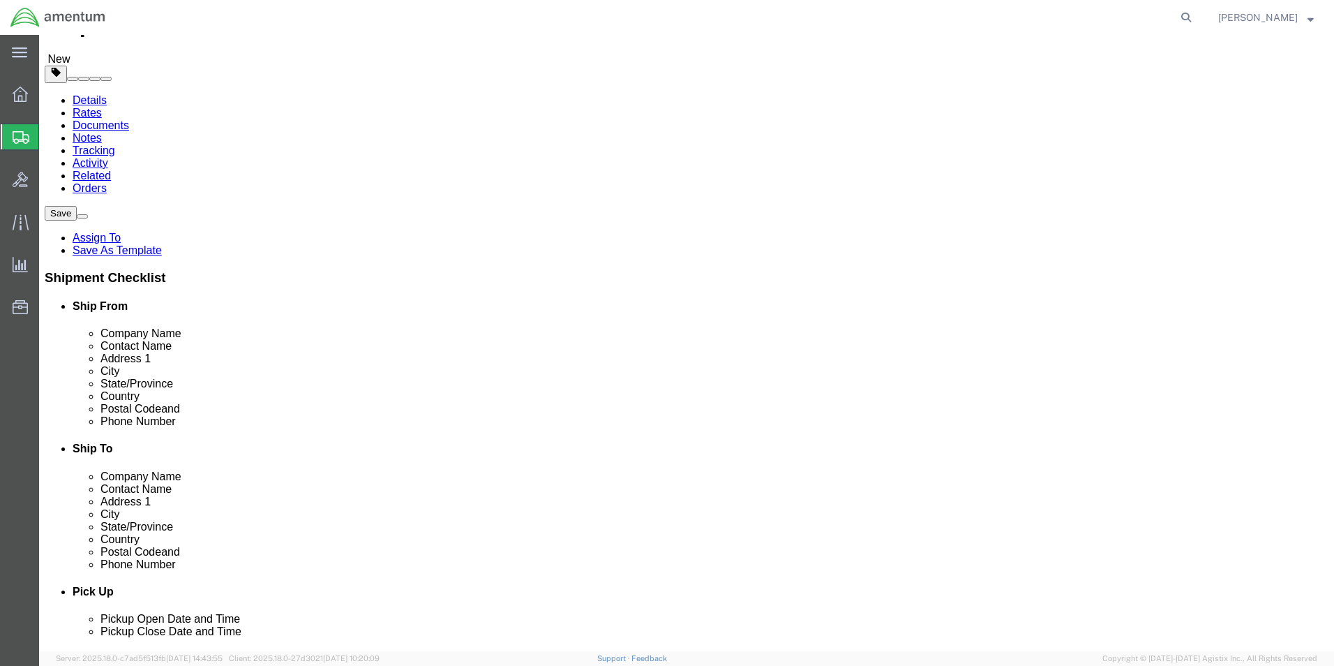
scroll to position [93, 0]
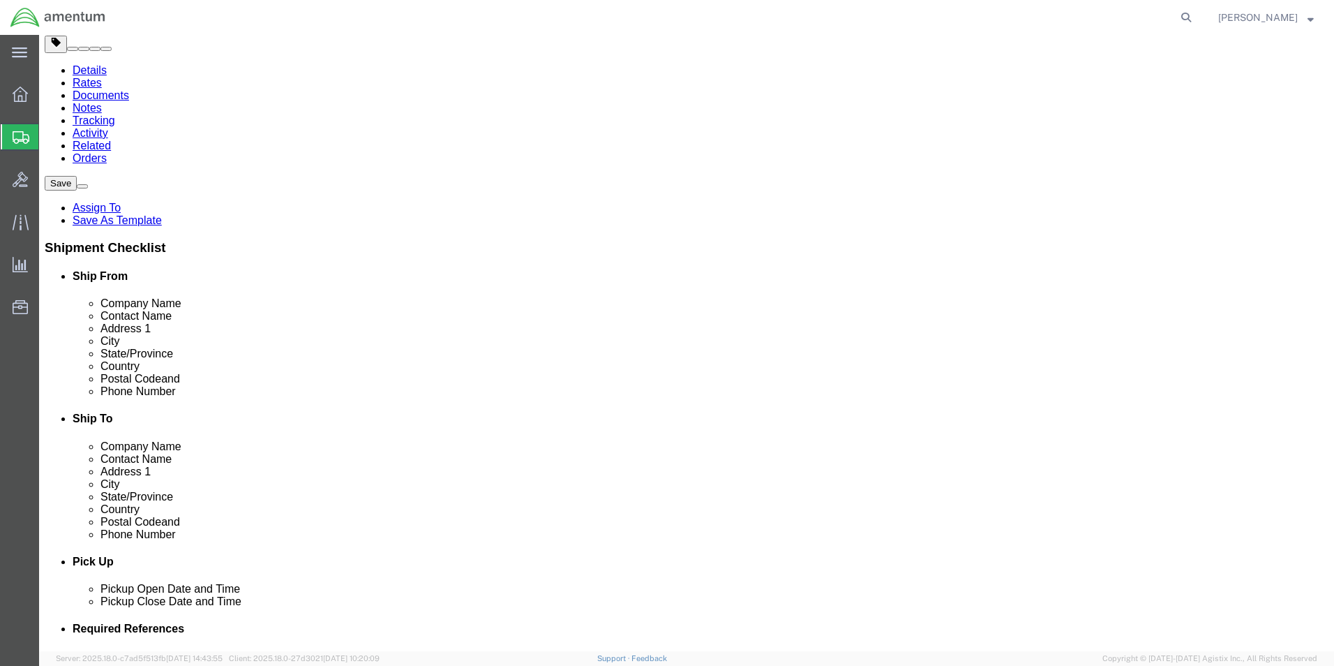
click button "Previous"
click input "text"
type input "3048429775"
click label
click input "checkbox"
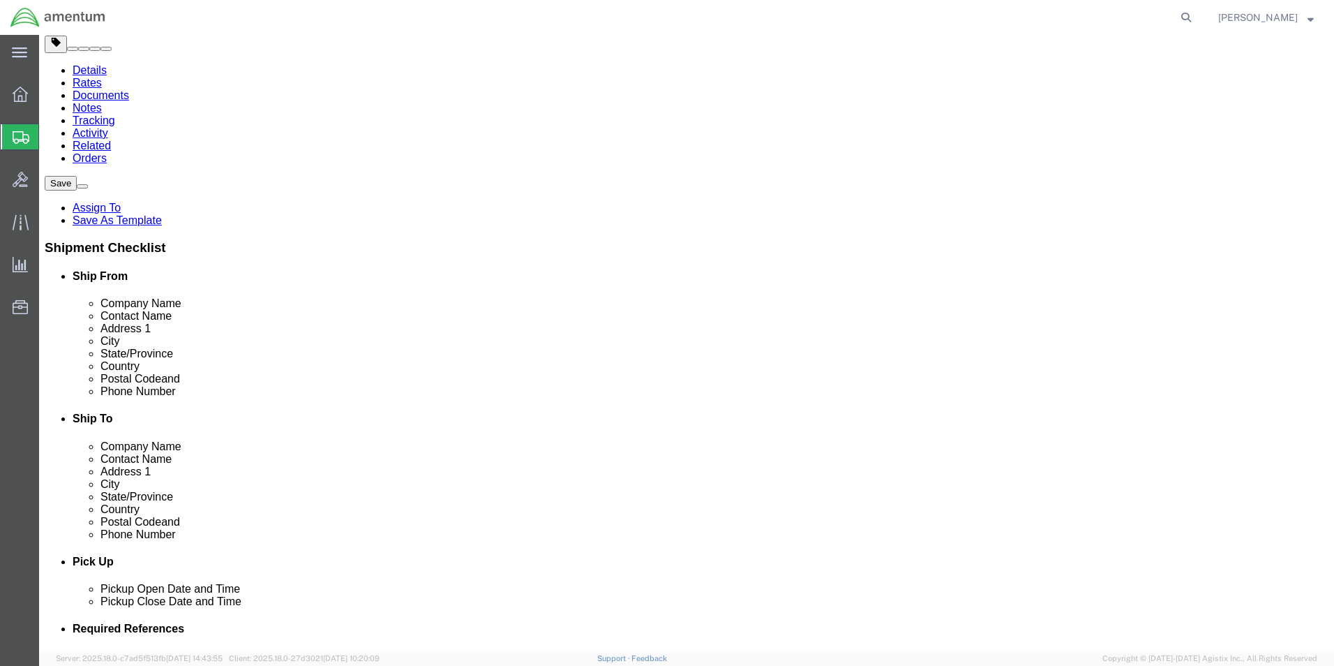
checkbox input "true"
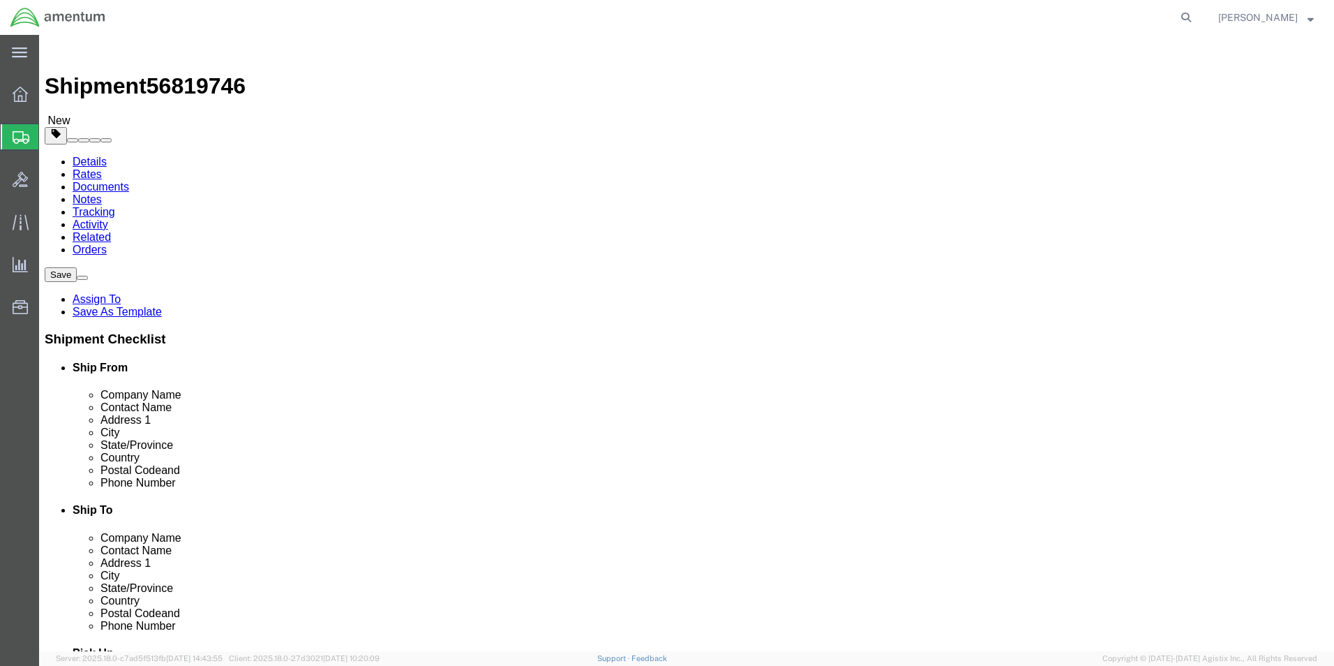
scroll to position [0, 0]
click input "[PERSON_NAME]"
type input "[PERSON_NAME]"
click button "Rate Shipment"
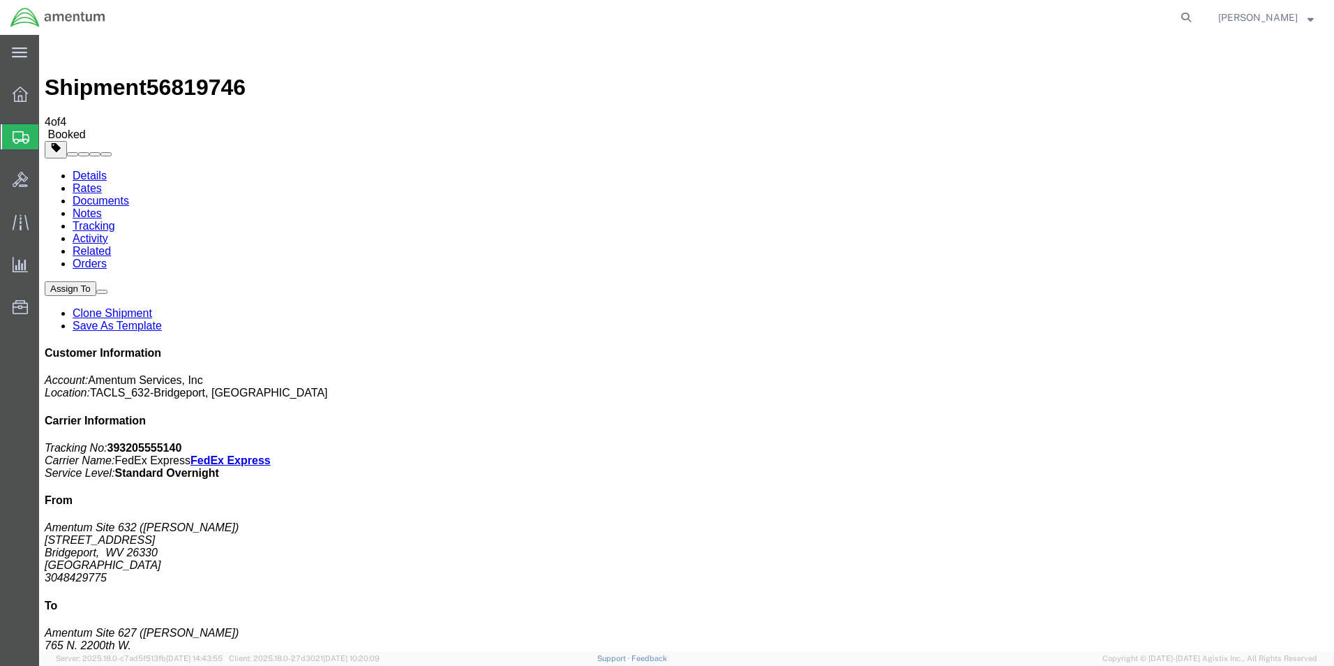
click at [73, 170] on link "Details" at bounding box center [90, 176] width 34 height 12
click div "Shipment Detail Ship From Amentum Site 632 ([PERSON_NAME]) [STREET_ADDRESS] 304…"
click h4 "Pickup & Delivery Dates"
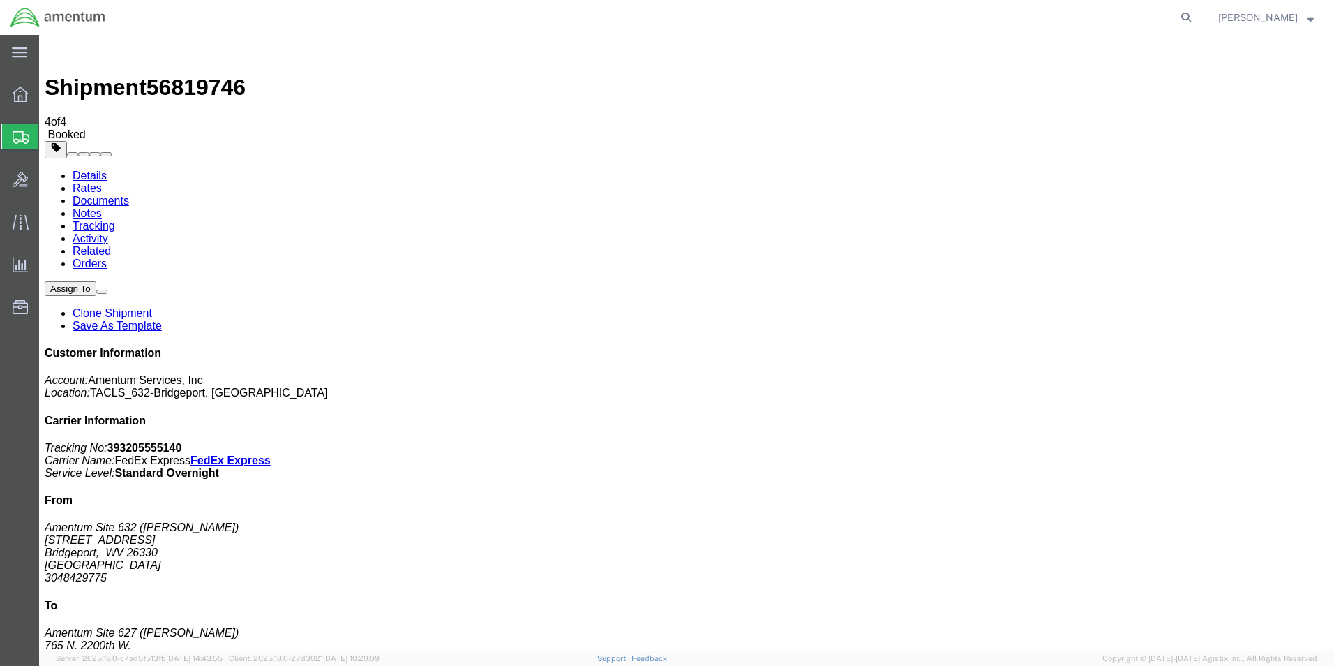
click span "button"
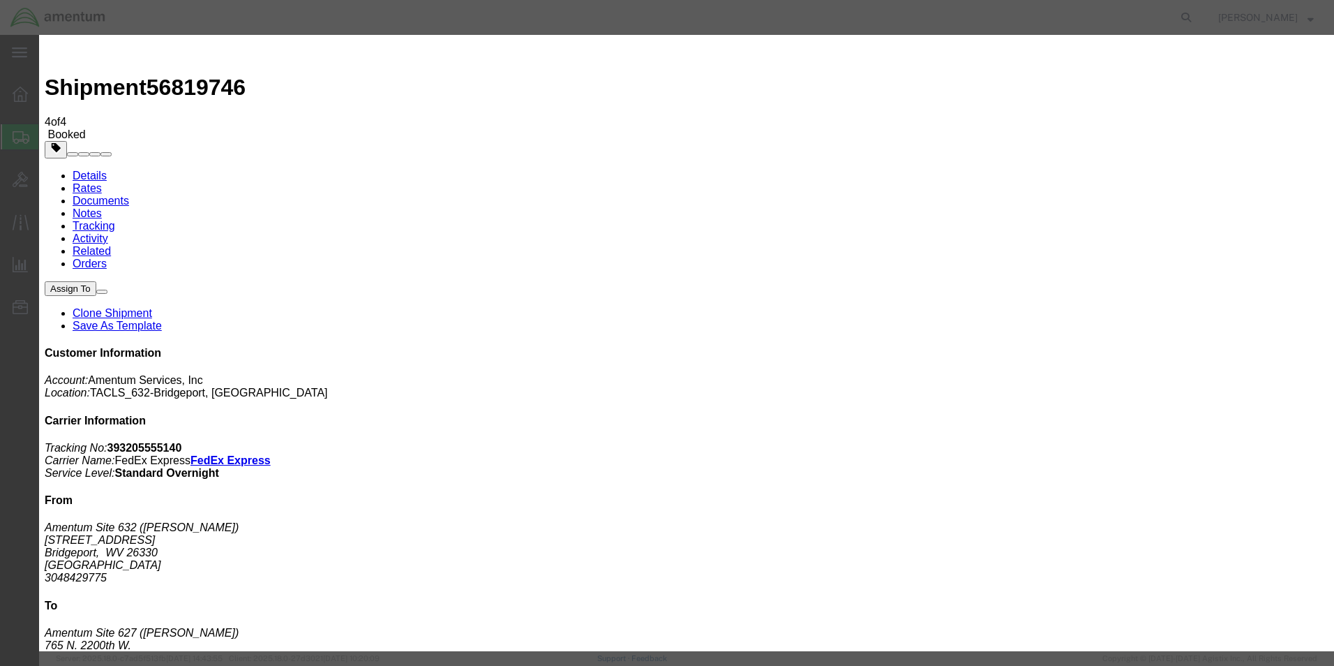
click icon
click div "[DATE] 11:00 AM"
click div "Close Time 1530:00 AM"
type input "3:30 PM"
click button "Apply"
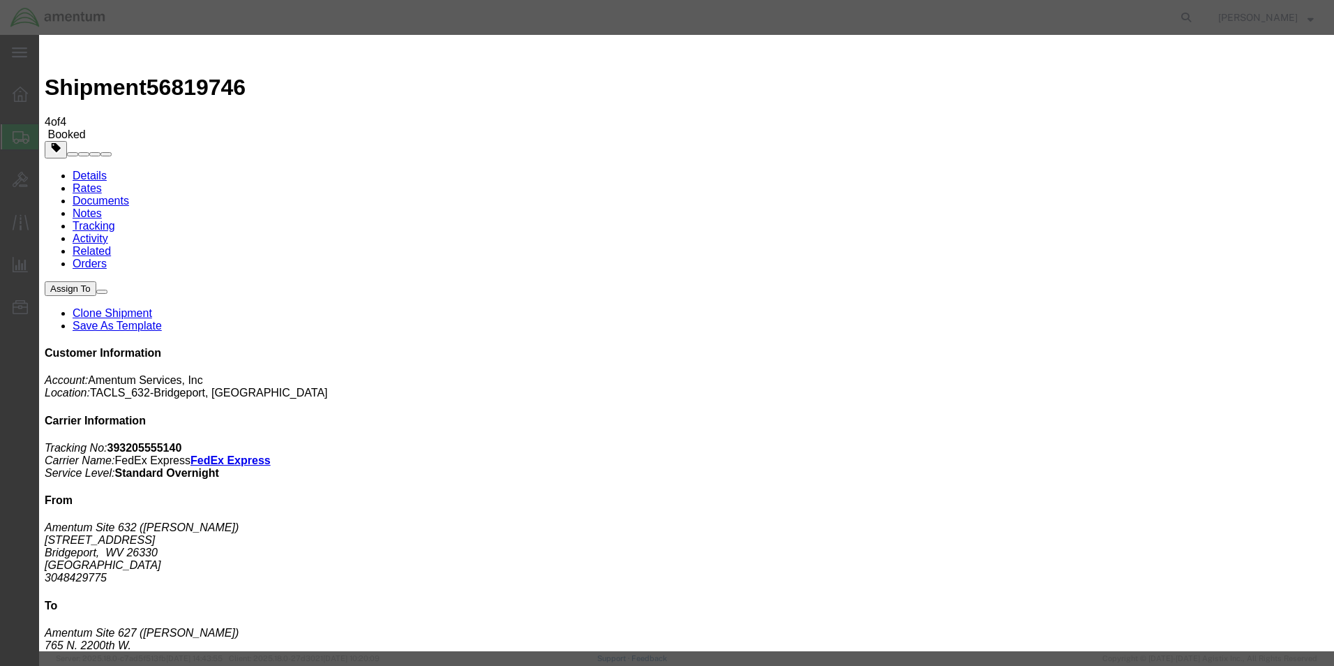
click button "Save"
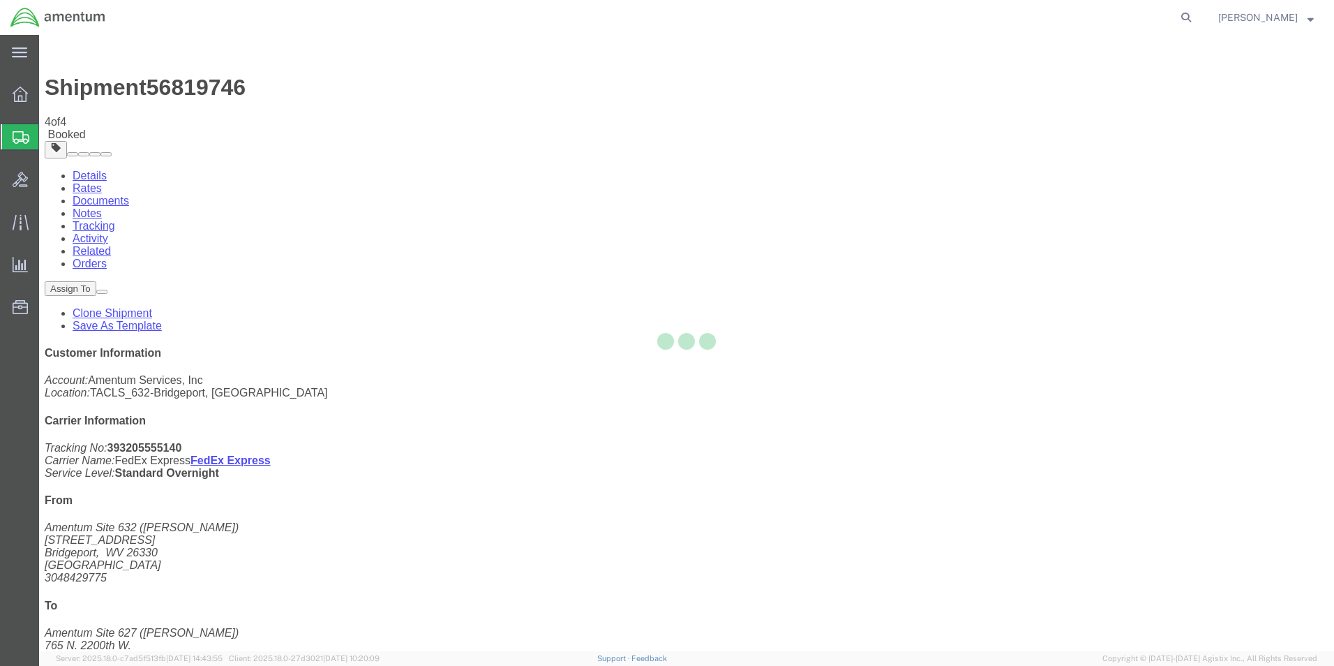
click at [888, 165] on div at bounding box center [686, 343] width 1295 height 616
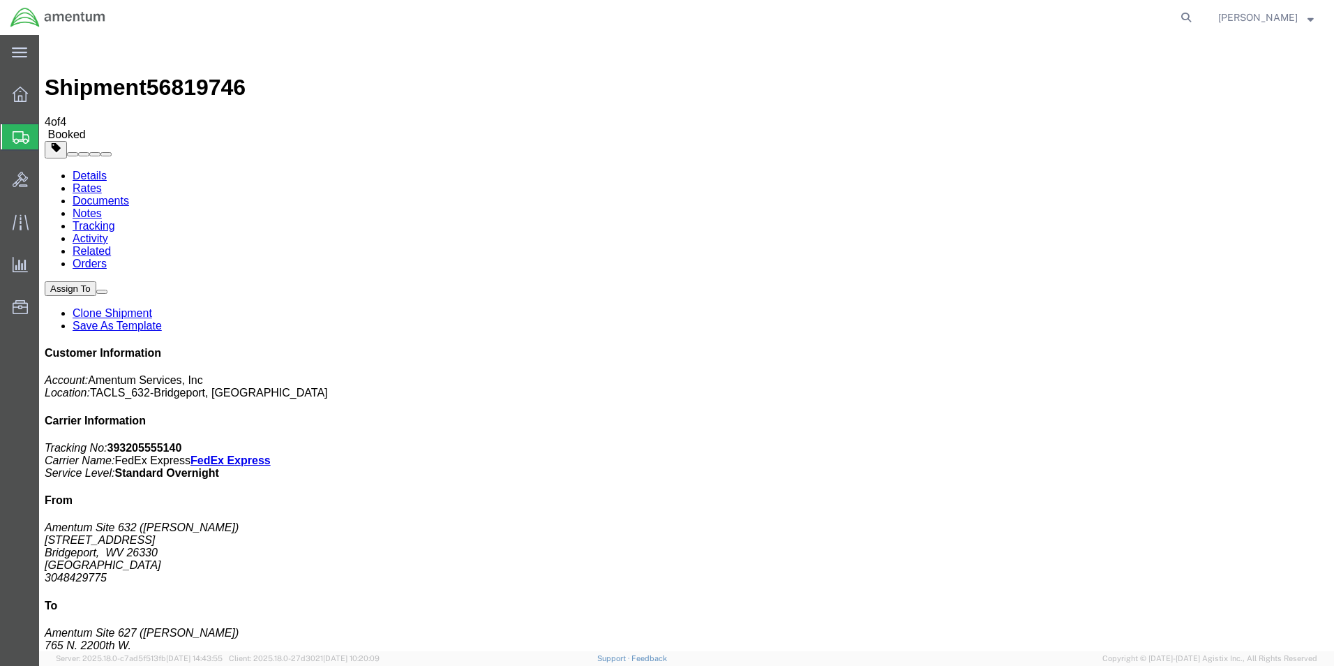
drag, startPoint x: 843, startPoint y: 119, endPoint x: 842, endPoint y: 136, distance: 17.5
click button "Close"
click link "Schedule pickup request"
click b "393205555140"
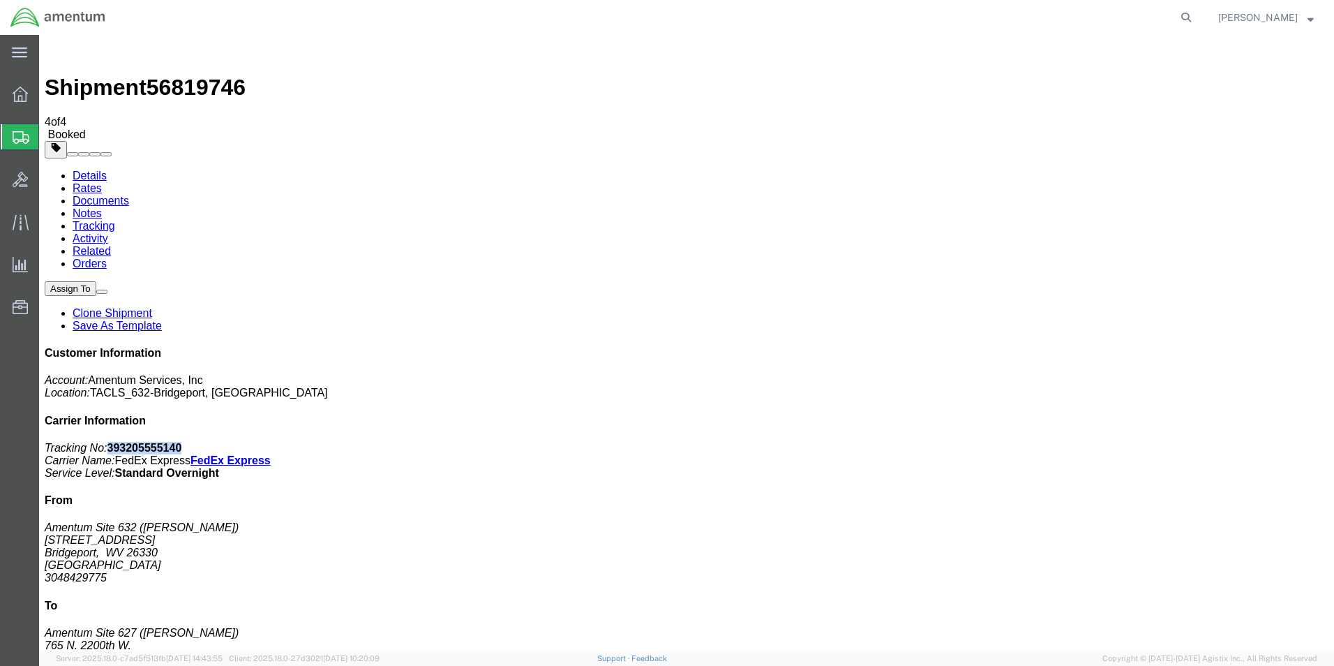
copy b "393205555140"
